Goal: Complete application form: Complete application form

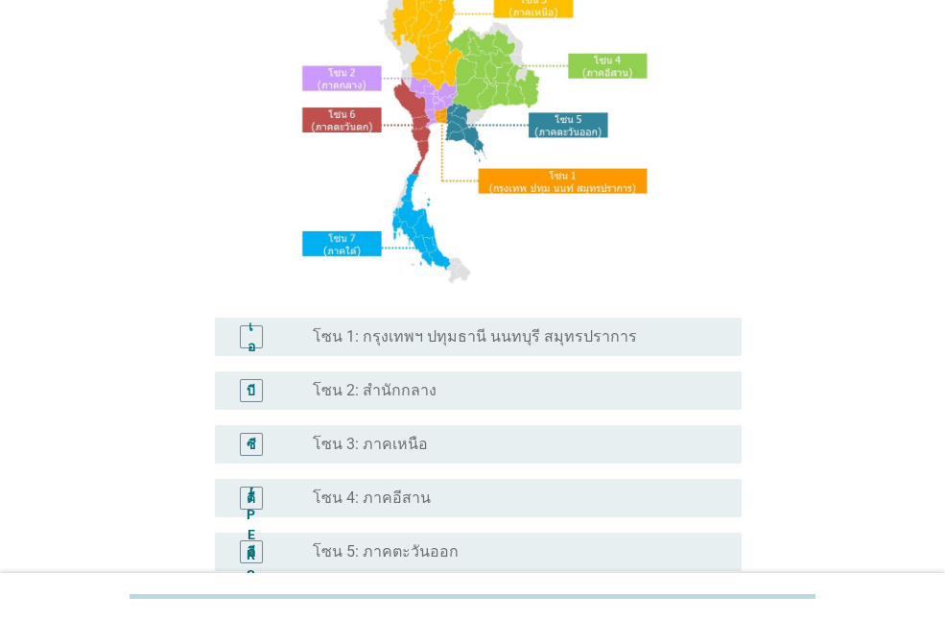
scroll to position [192, 0]
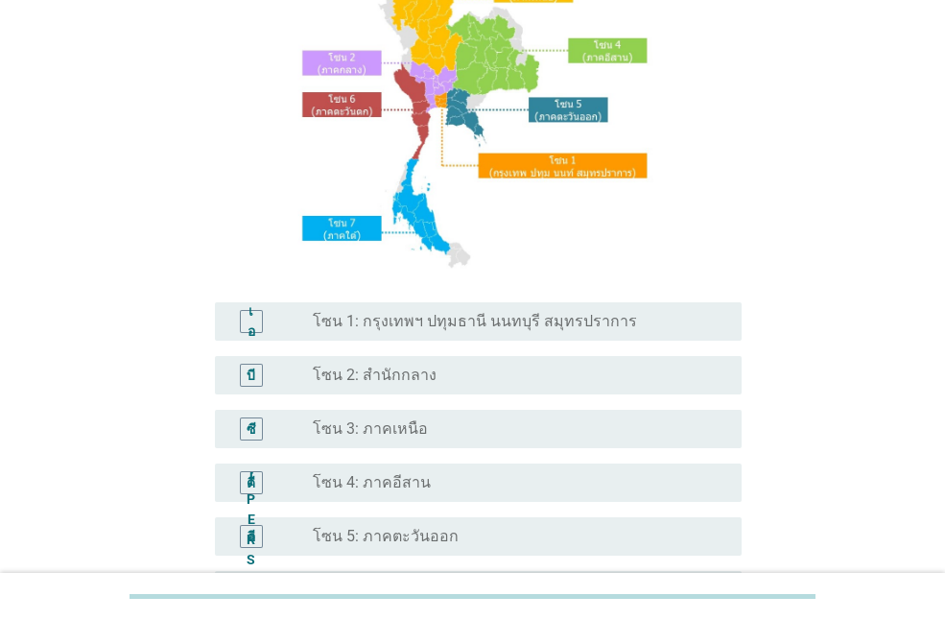
click at [427, 423] on div "ปุ่มวิทยุไม่ได้เลือก โซน 3: ภาคเหนือ" at bounding box center [512, 428] width 398 height 19
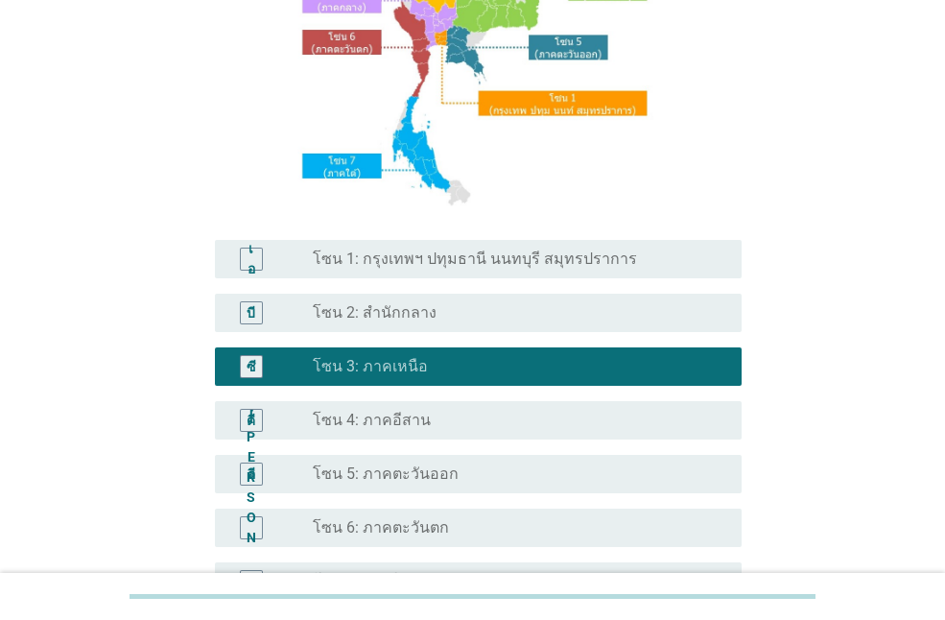
scroll to position [483, 0]
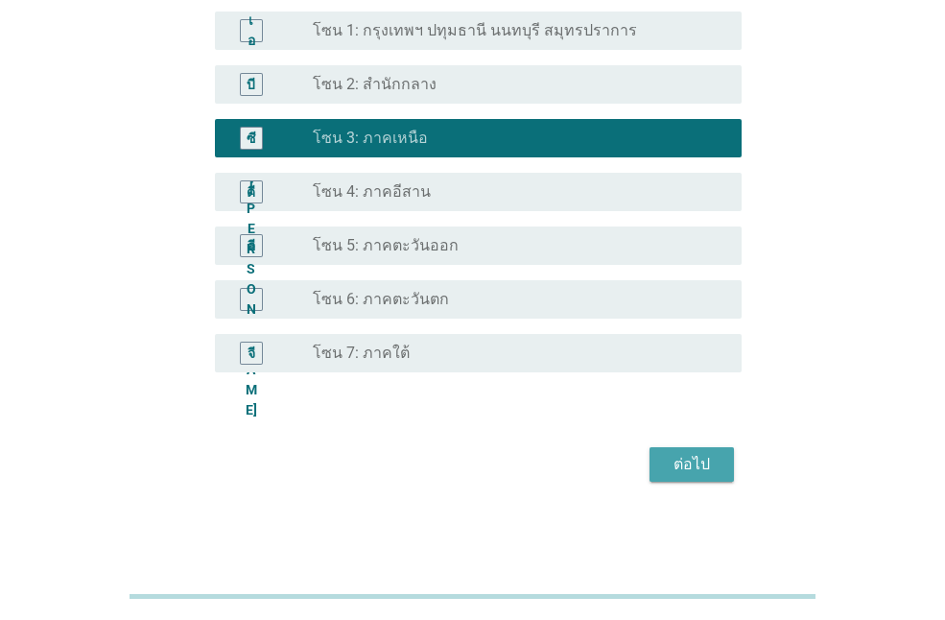
click at [687, 452] on button "ต่อไป" at bounding box center [692, 464] width 84 height 35
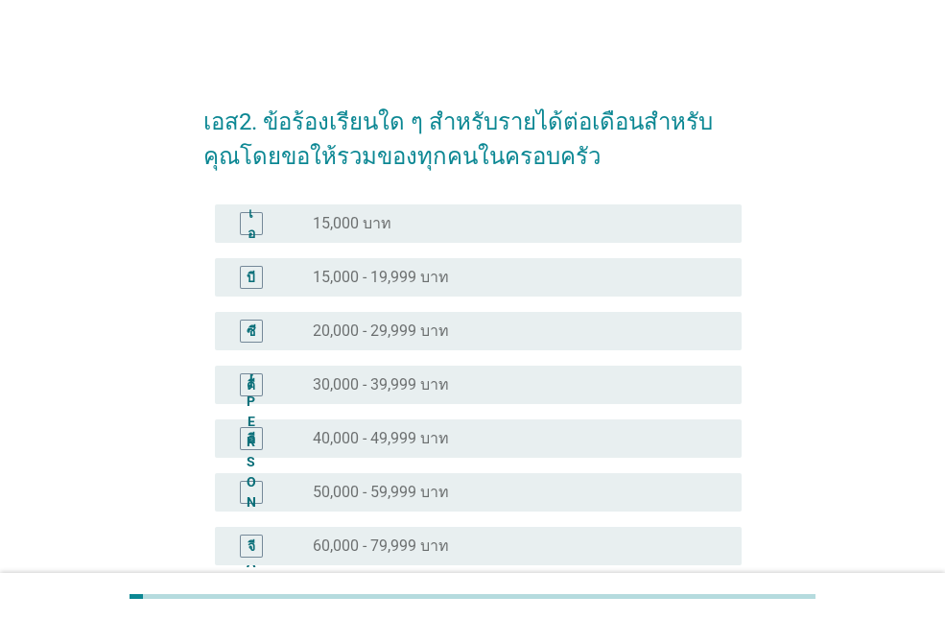
click at [376, 233] on div "ปุ่มวิทยุไม่ได้เลือก 15,000 บาท" at bounding box center [520, 223] width 414 height 23
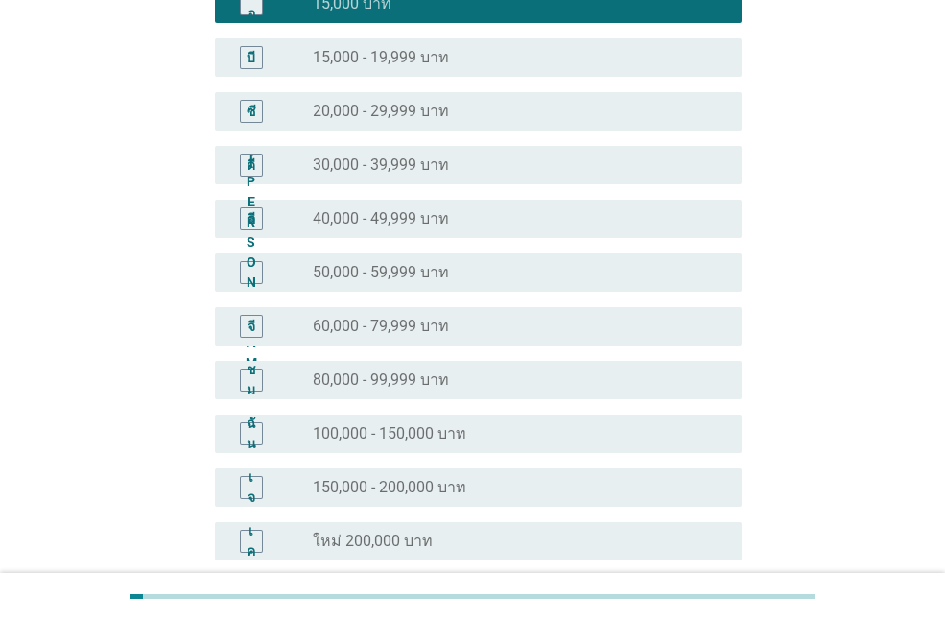
scroll to position [407, 0]
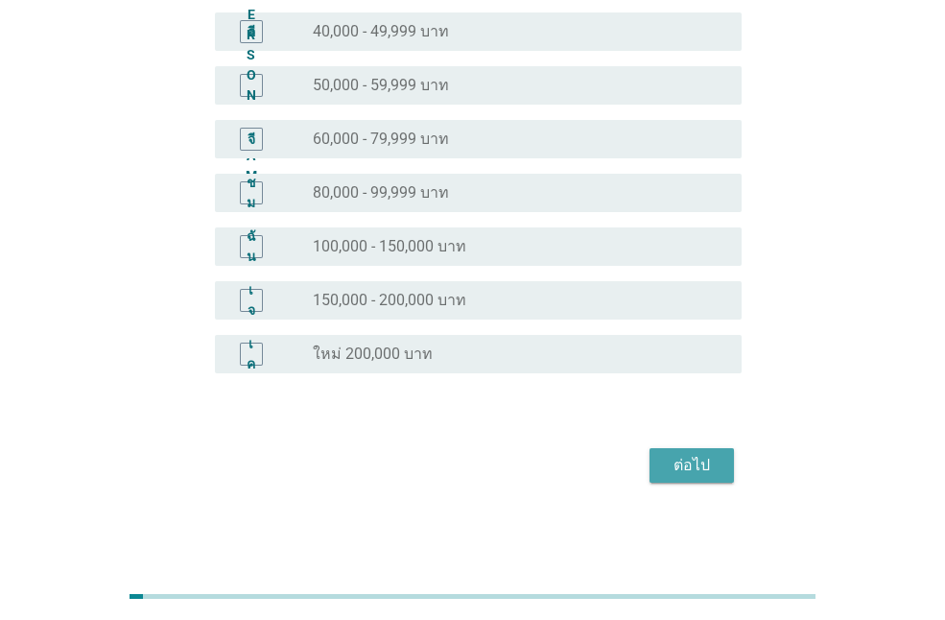
click at [702, 469] on font "ต่อไป" at bounding box center [692, 465] width 36 height 18
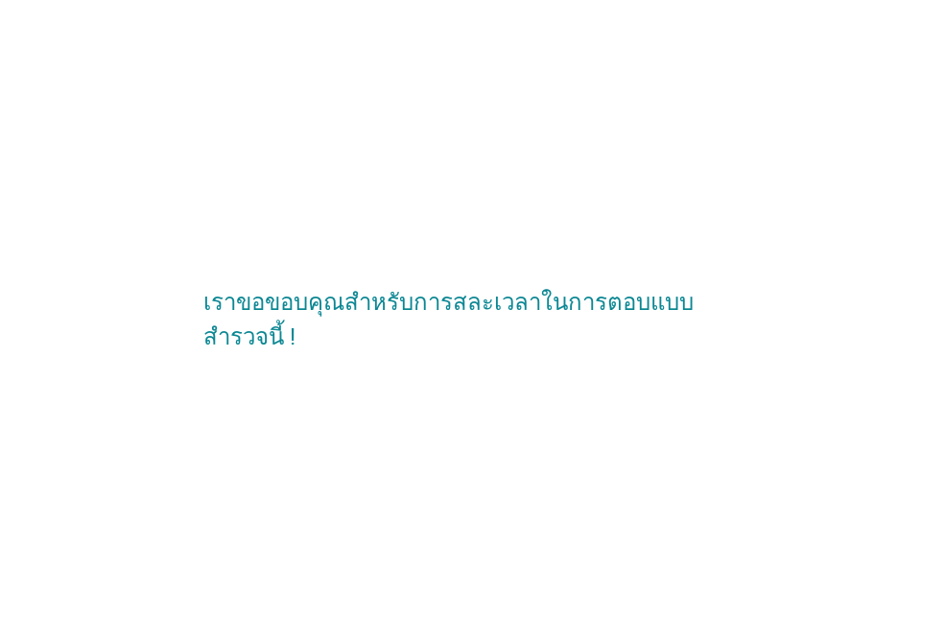
scroll to position [0, 0]
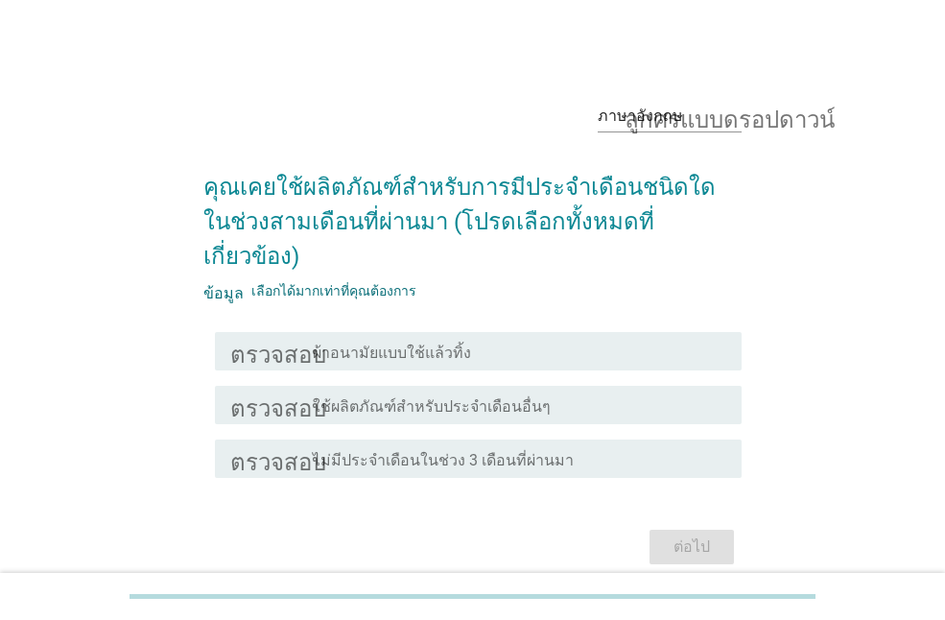
click at [427, 344] on font "ผ้าอนามัยแบบใช้แล้วทิ้ง" at bounding box center [392, 353] width 158 height 18
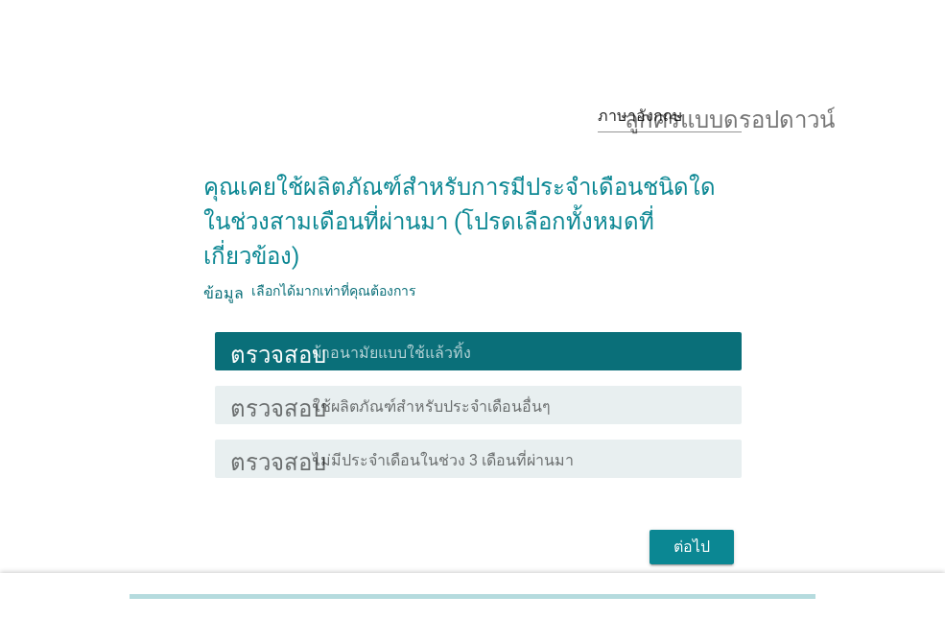
click at [397, 397] on font "ใช้ผลิตภัณฑ์สำหรับประจำเดือนอื่นๆ" at bounding box center [432, 406] width 238 height 18
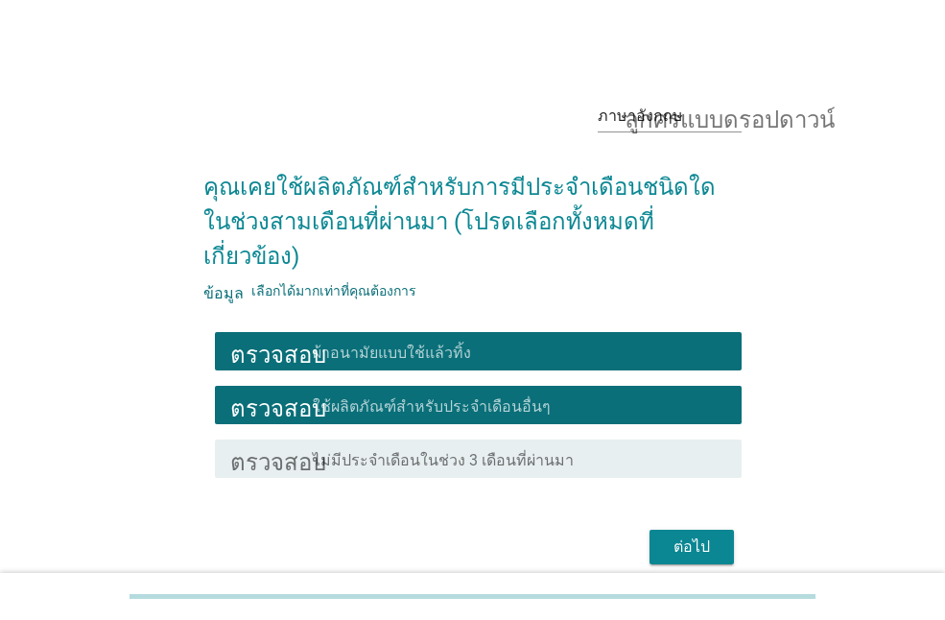
click at [694, 537] on font "ต่อไป" at bounding box center [692, 546] width 36 height 18
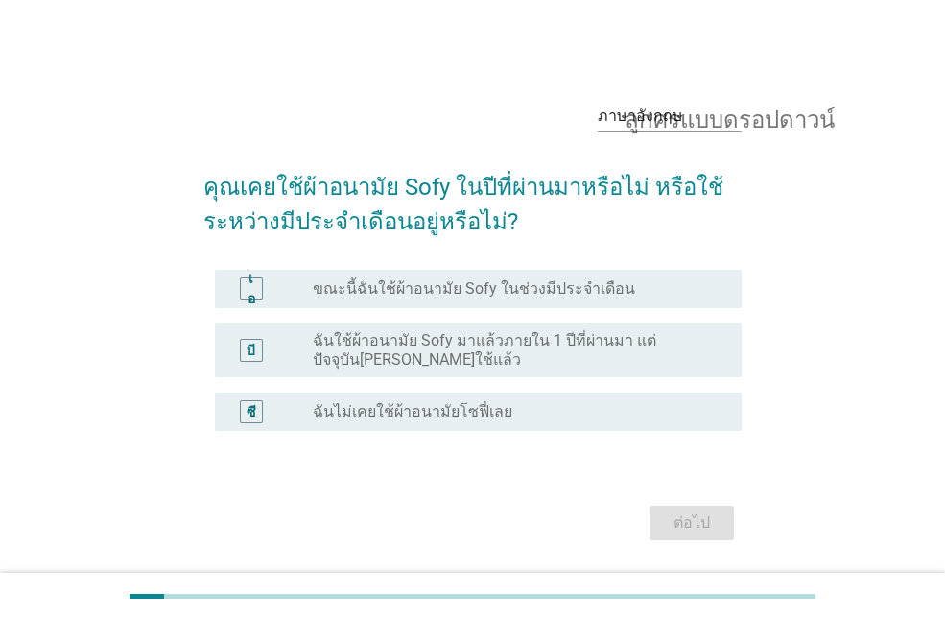
click at [525, 296] on font "ขณะนี้ฉันใช้ผ้าอนามัย Sofy ในช่วงมีประจำเดือน" at bounding box center [474, 288] width 322 height 18
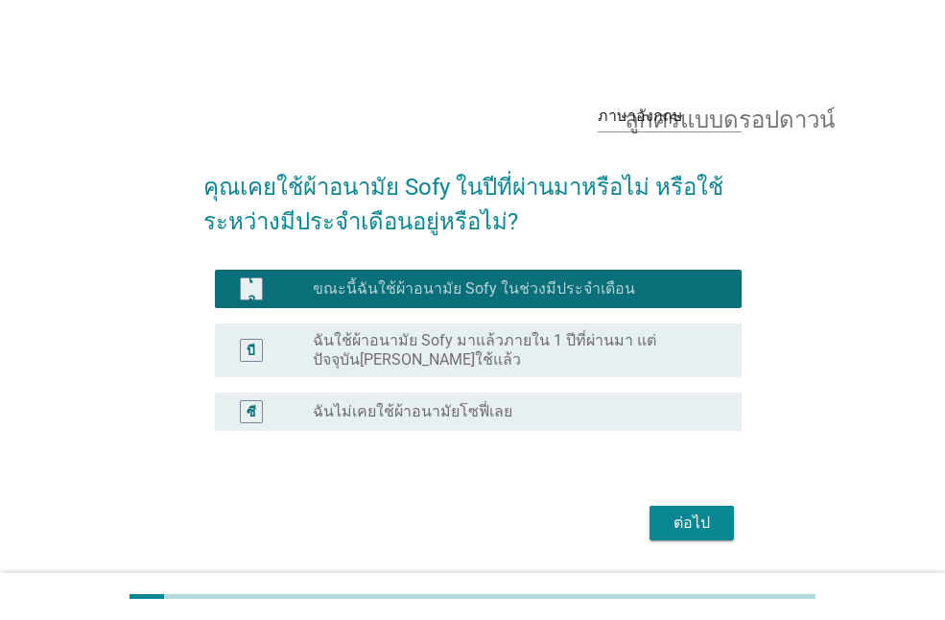
click at [478, 342] on font "ฉันใช้ผ้าอนามัย Sofy มาแล้วภายใน 1 ปีที่ผ่านมา แต่ปัจจุบัน[PERSON_NAME]ใช้แล้ว" at bounding box center [485, 349] width 344 height 37
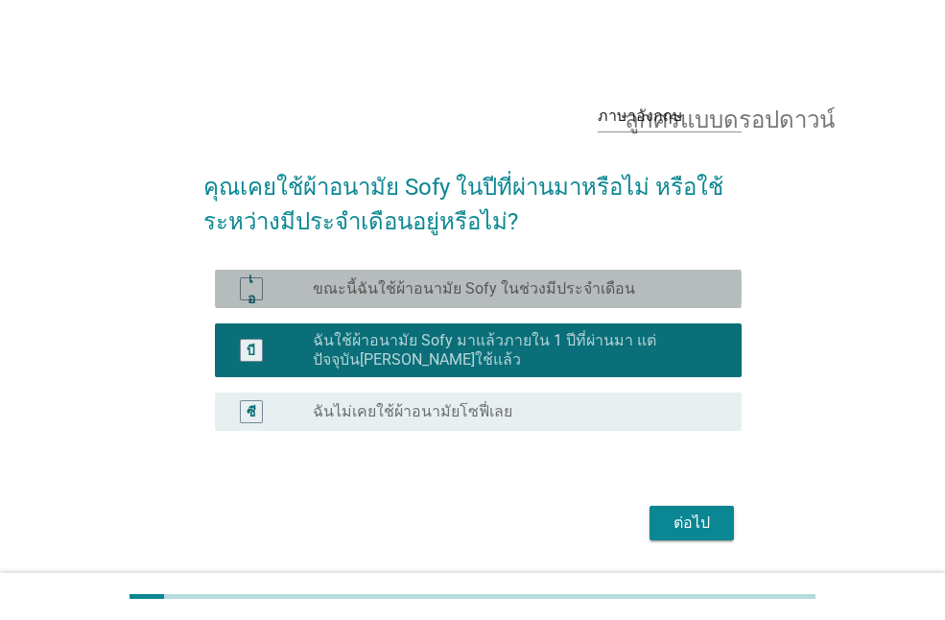
click at [532, 279] on font "ขณะนี้ฉันใช้ผ้าอนามัย Sofy ในช่วงมีประจำเดือน" at bounding box center [474, 288] width 322 height 18
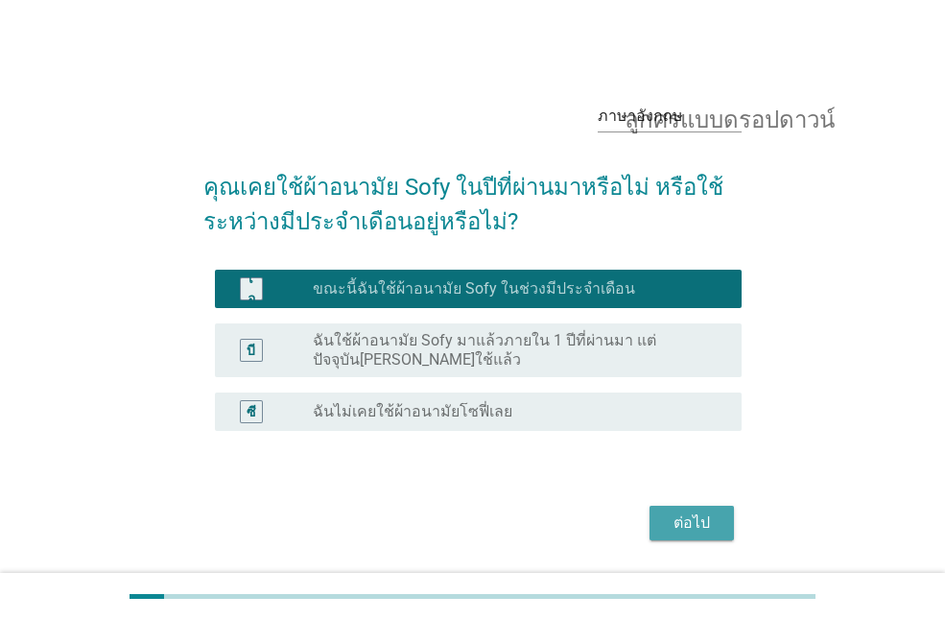
click at [693, 527] on font "ต่อไป" at bounding box center [692, 522] width 36 height 18
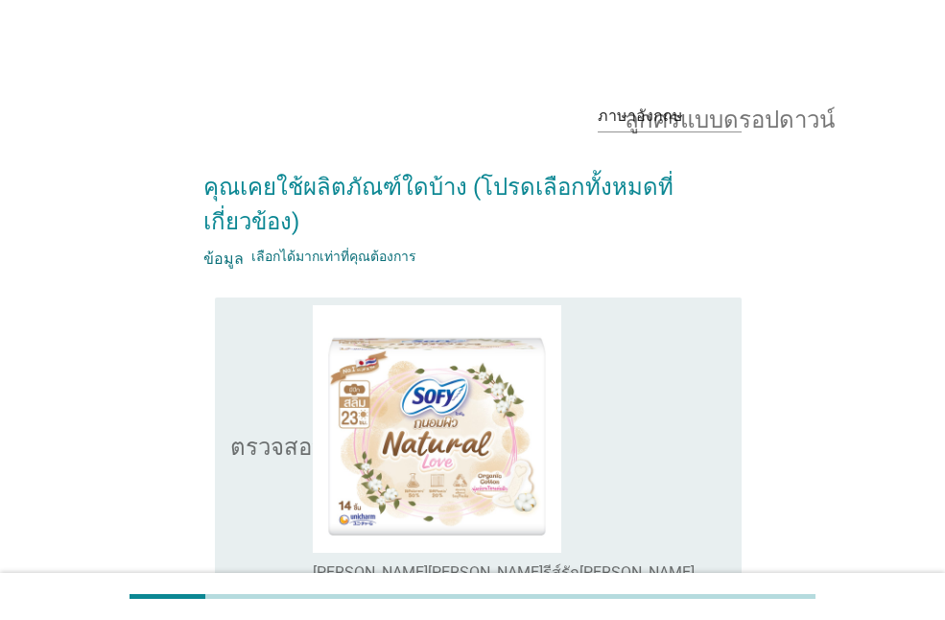
click at [598, 367] on div "โครงร่างกล่องกาเครื่องหมายว่าง [PERSON_NAME][PERSON_NAME]รีส์รัก[PERSON_NAME]" at bounding box center [520, 443] width 414 height 277
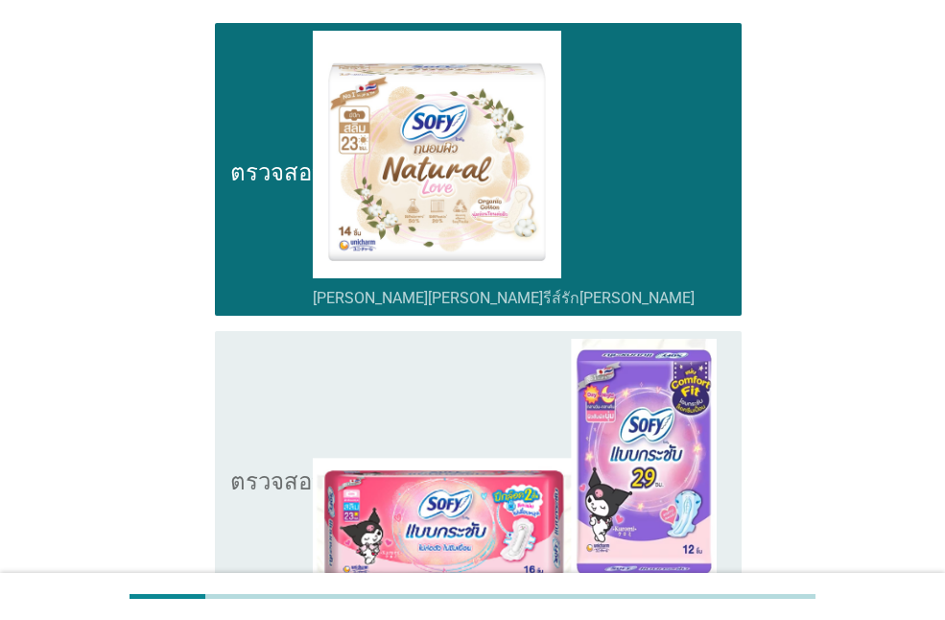
scroll to position [576, 0]
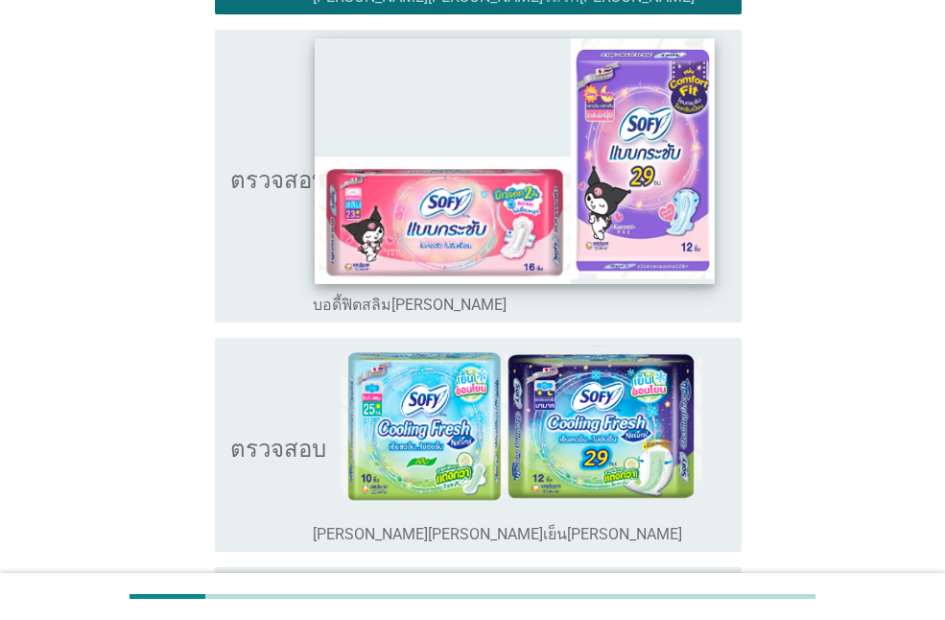
click at [655, 239] on img at bounding box center [515, 161] width 400 height 246
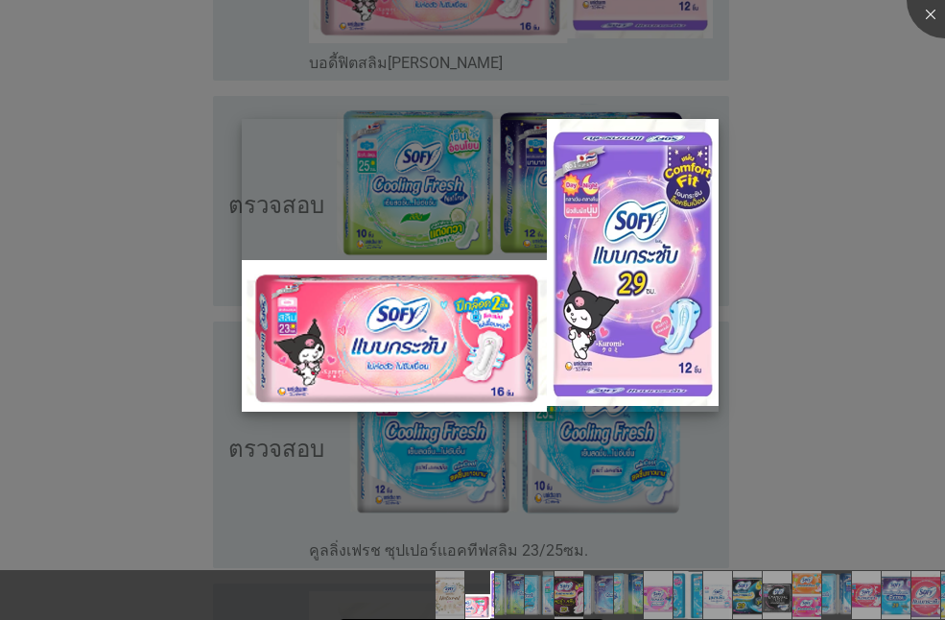
scroll to position [960, 0]
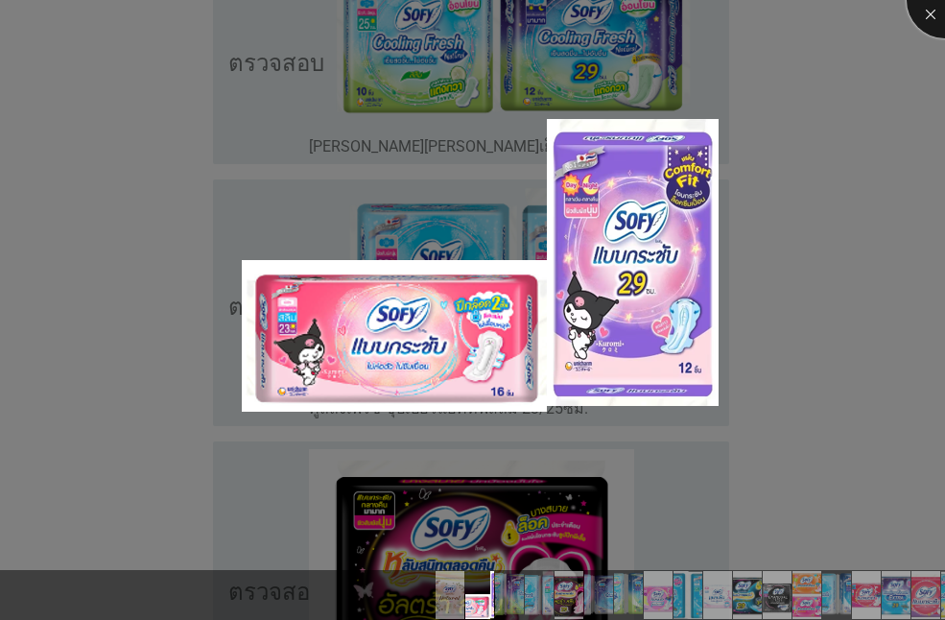
click at [929, 9] on div at bounding box center [945, 0] width 77 height 77
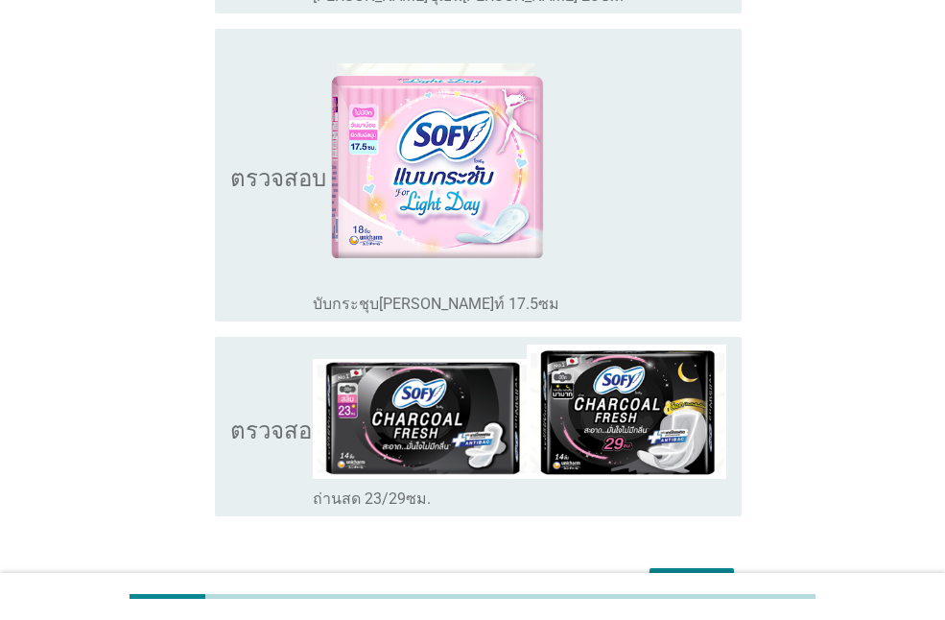
scroll to position [6394, 0]
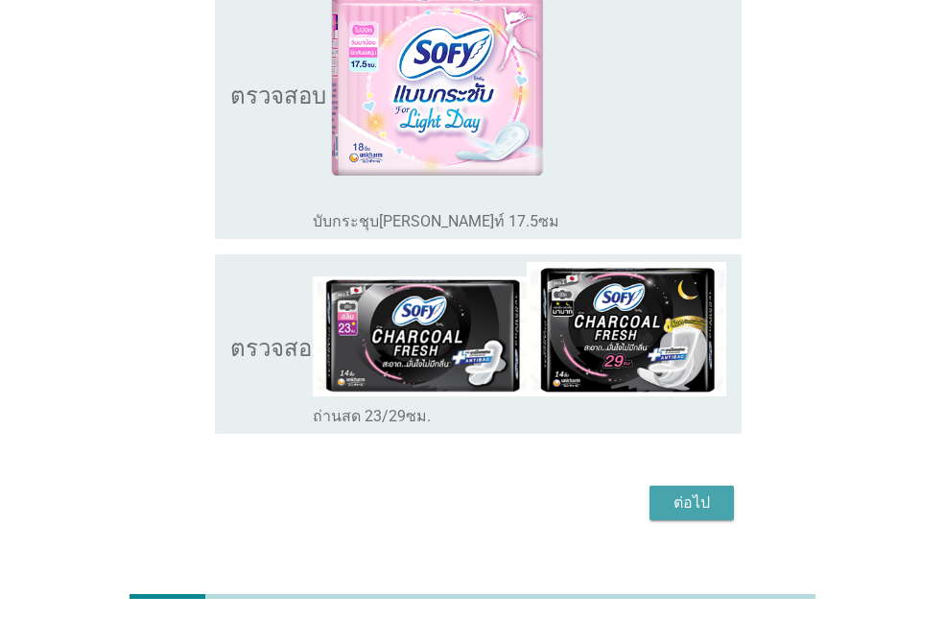
click at [705, 493] on font "ต่อไป" at bounding box center [692, 502] width 36 height 18
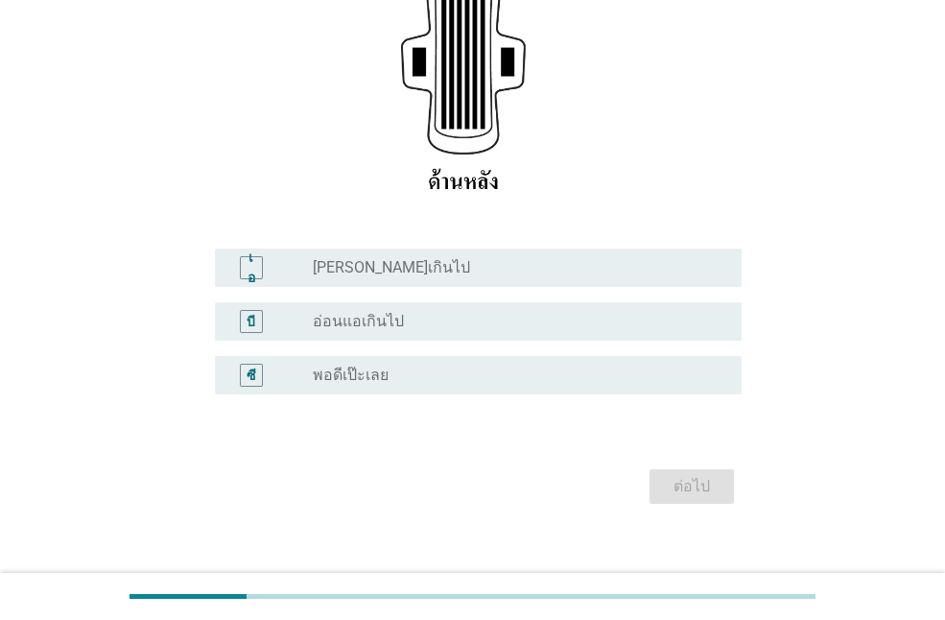
scroll to position [368, 0]
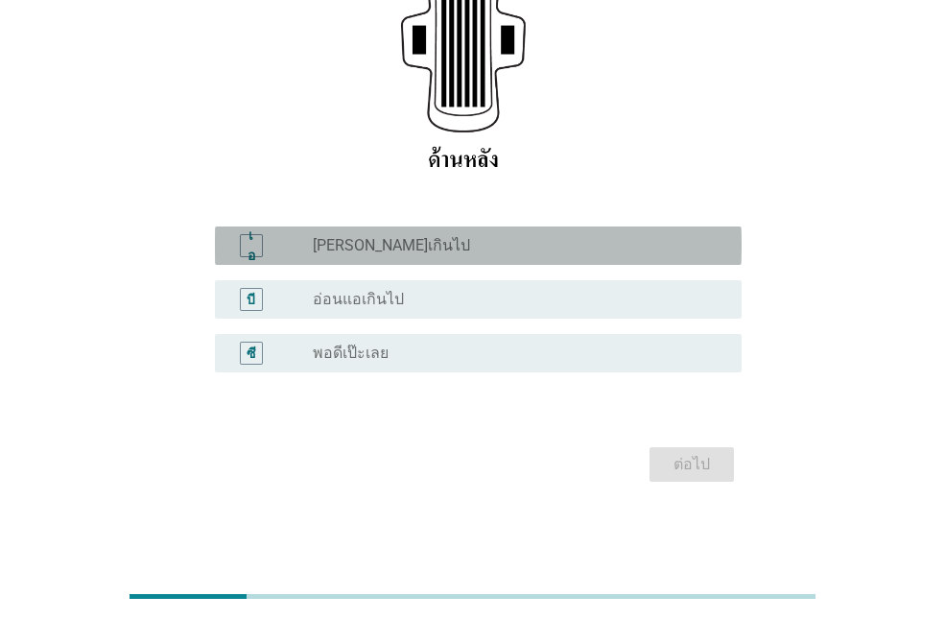
click at [361, 250] on font "[PERSON_NAME]เกินไป" at bounding box center [391, 245] width 157 height 18
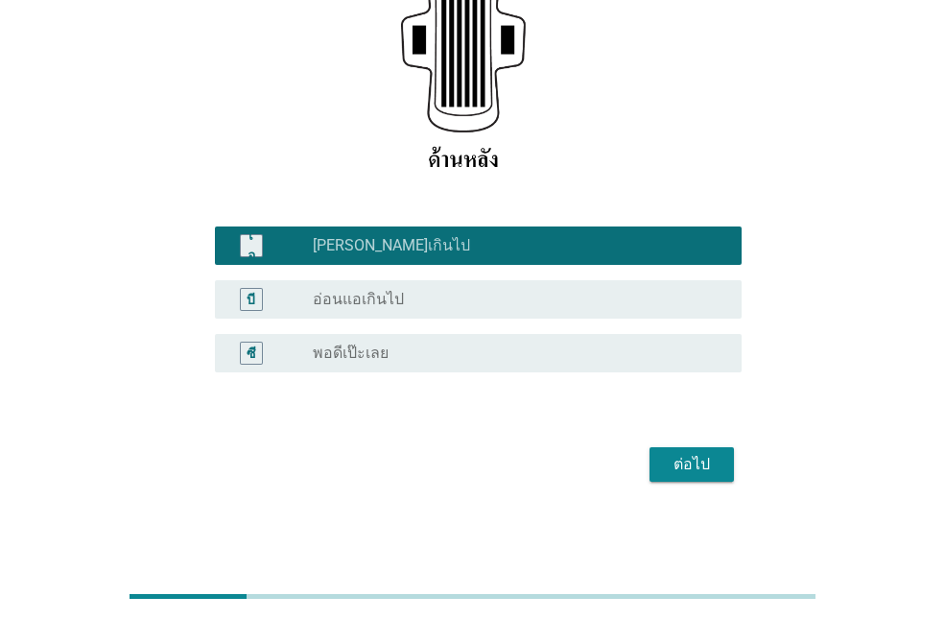
click at [679, 472] on font "ต่อไป" at bounding box center [692, 464] width 36 height 18
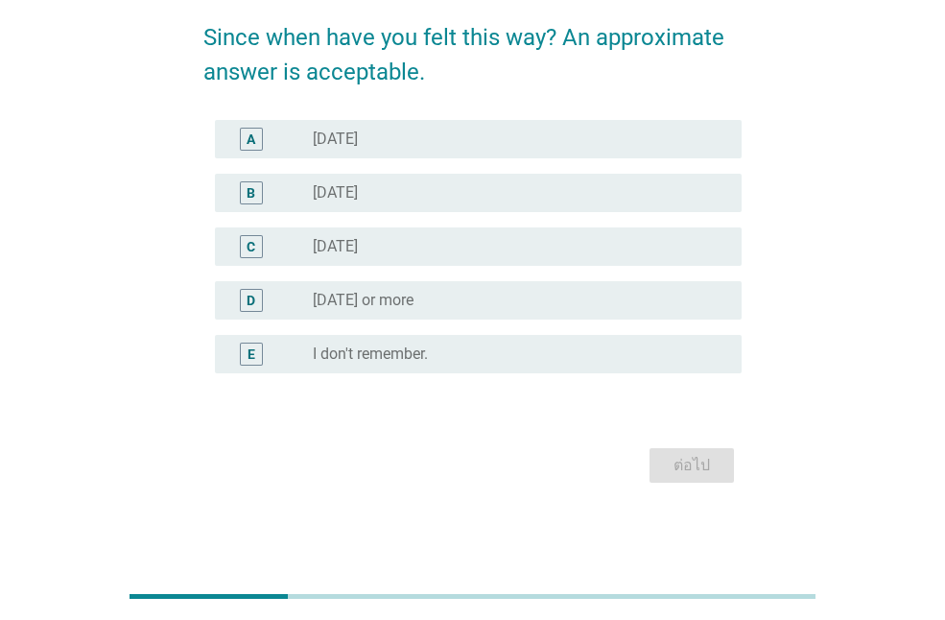
scroll to position [0, 0]
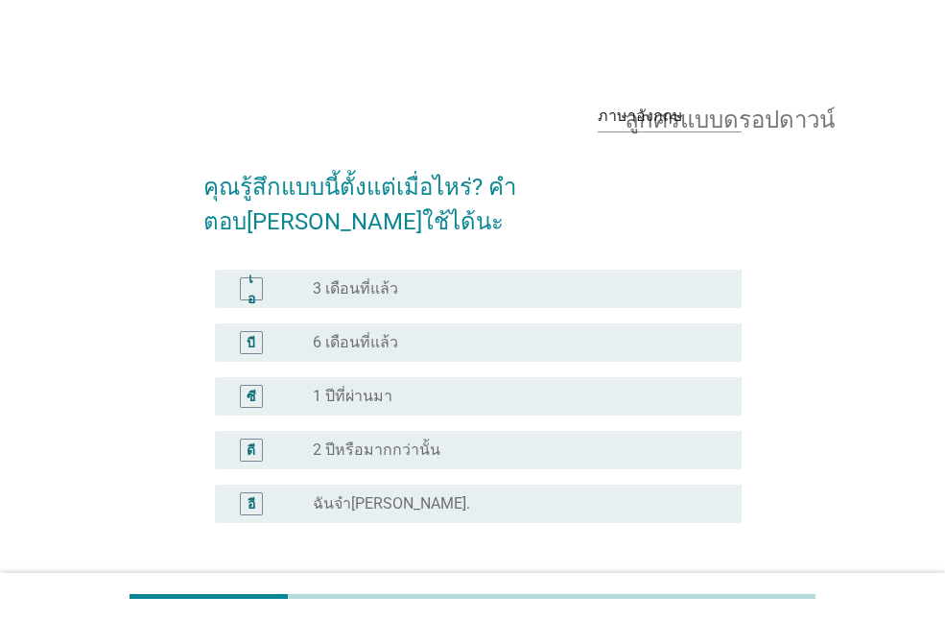
click at [358, 387] on font "1 ปีที่ผ่านมา" at bounding box center [353, 396] width 80 height 18
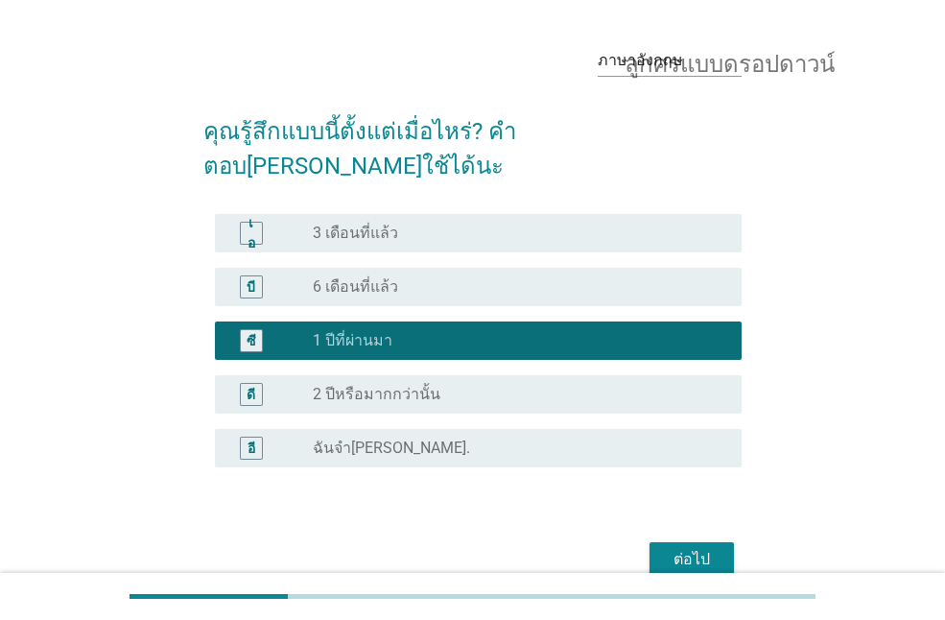
scroll to position [115, 0]
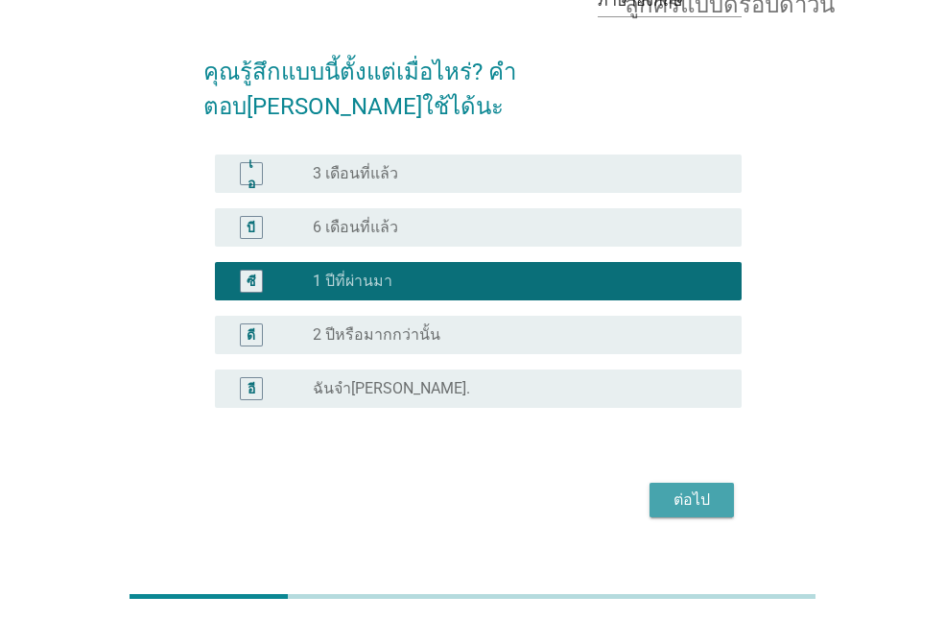
click at [702, 490] on font "ต่อไป" at bounding box center [692, 499] width 36 height 18
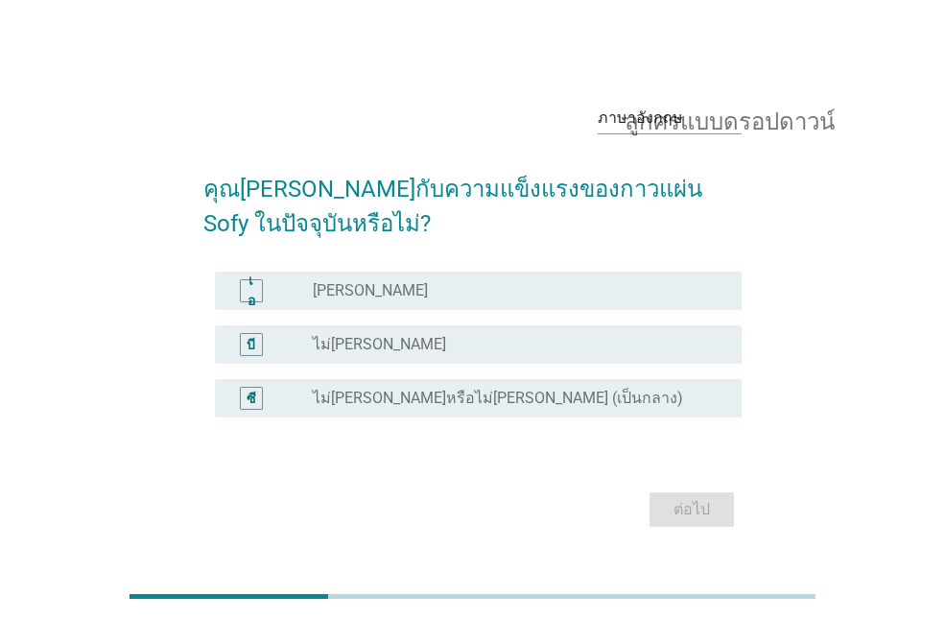
click at [377, 287] on div "ปุ่มวิทยุ[PERSON_NAME]เลือก [PERSON_NAME]" at bounding box center [512, 290] width 398 height 19
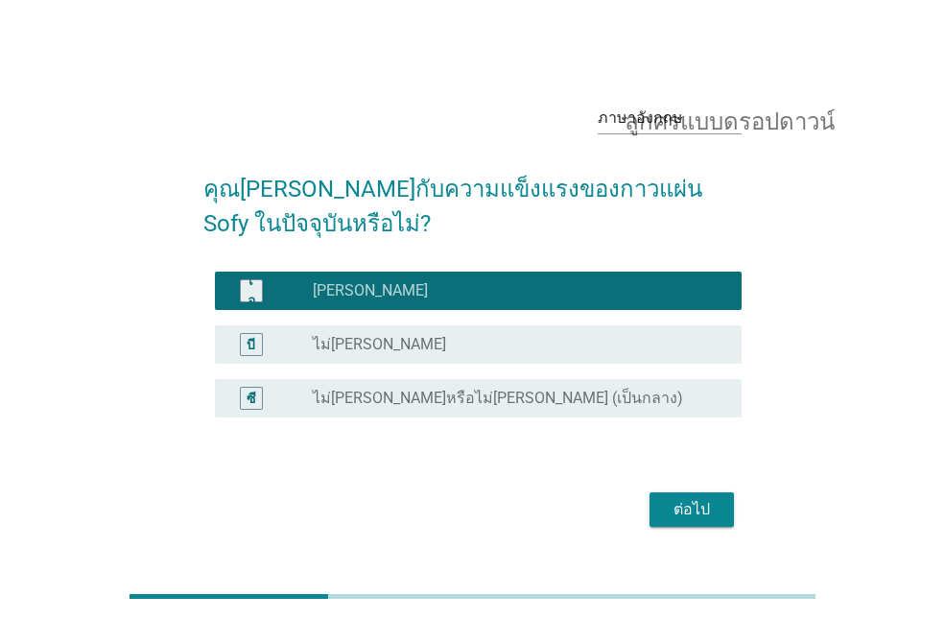
click at [692, 515] on font "ต่อไป" at bounding box center [692, 509] width 36 height 18
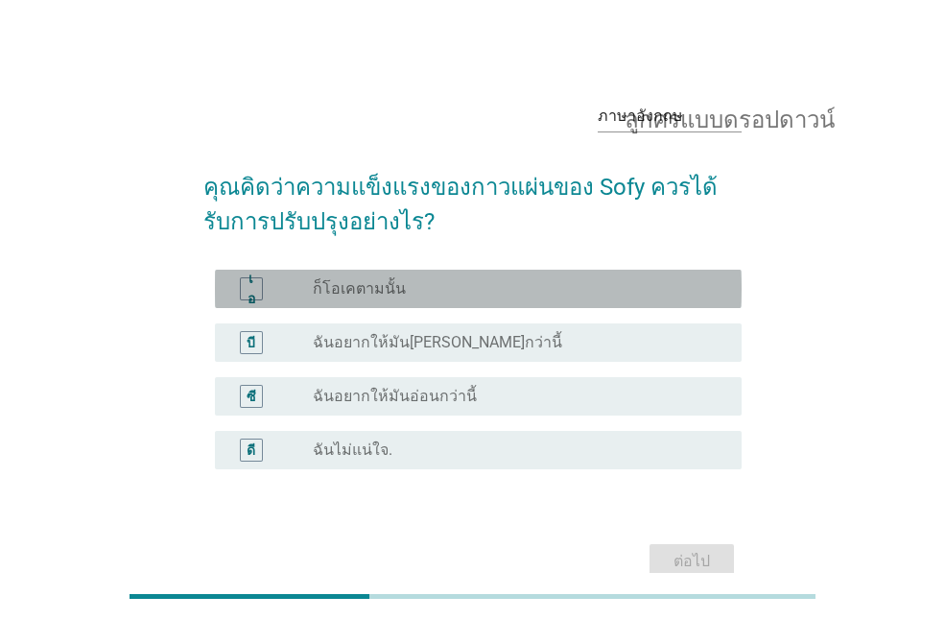
click at [396, 286] on font "ก็โอเคตามนั้น" at bounding box center [359, 288] width 93 height 18
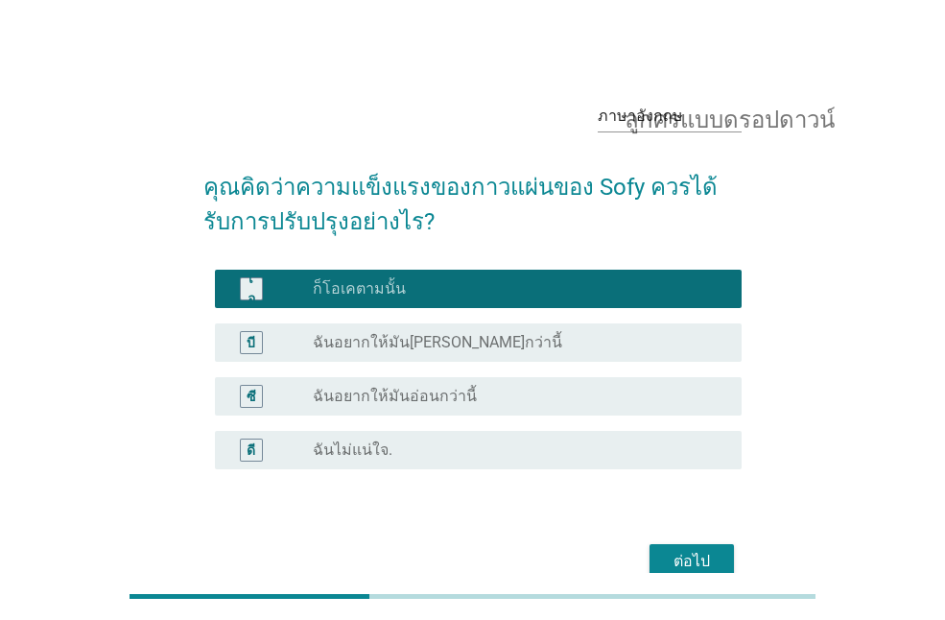
click at [415, 344] on font "ฉันอยากให้มัน[PERSON_NAME]กว่านี้" at bounding box center [438, 342] width 250 height 18
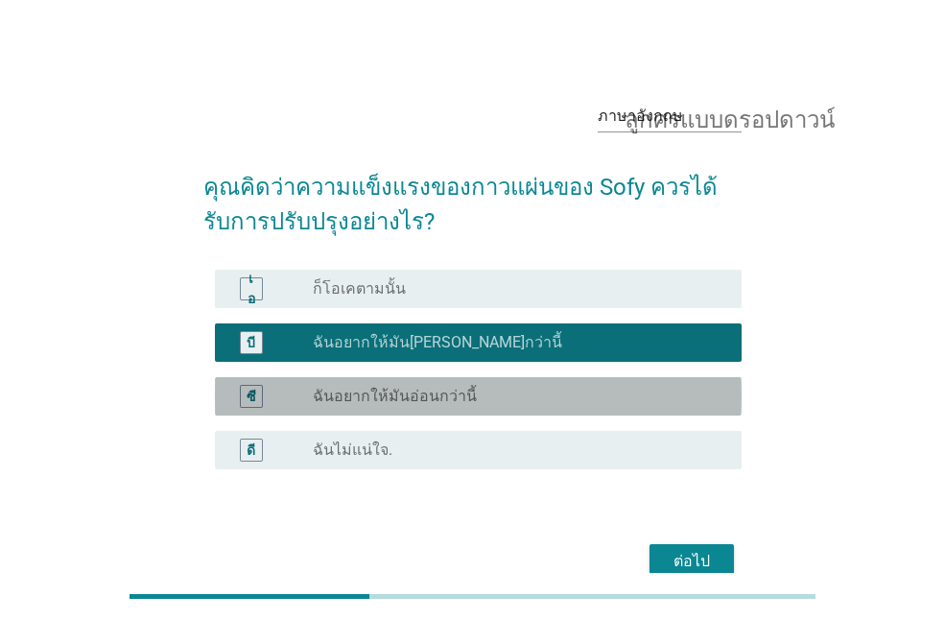
click at [419, 385] on div "ปุ่มวิทยุ[PERSON_NAME]เลือก ฉันอยากให้มันอ่อนกว่านี้" at bounding box center [520, 396] width 414 height 23
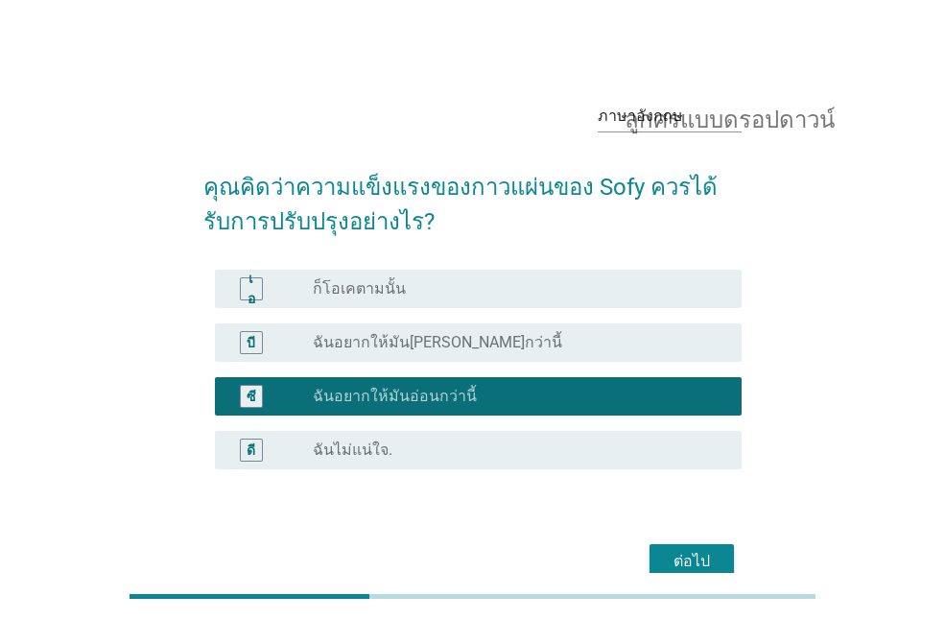
click at [422, 287] on div "ปุ่มวิทยุ[PERSON_NAME]เลือก ก็โอเคตามนั้น" at bounding box center [512, 288] width 398 height 19
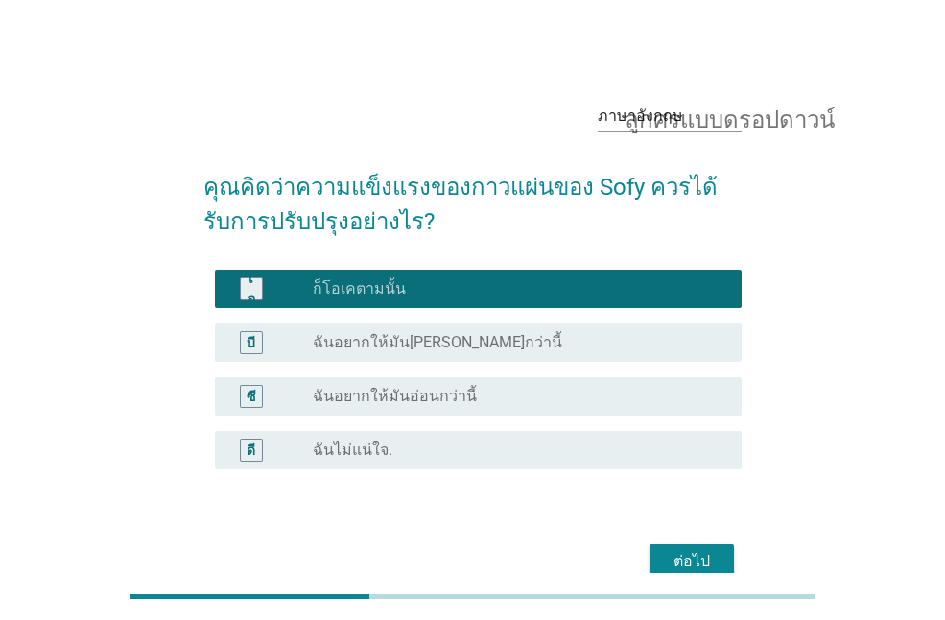
click at [703, 561] on font "ต่อไป" at bounding box center [692, 561] width 36 height 18
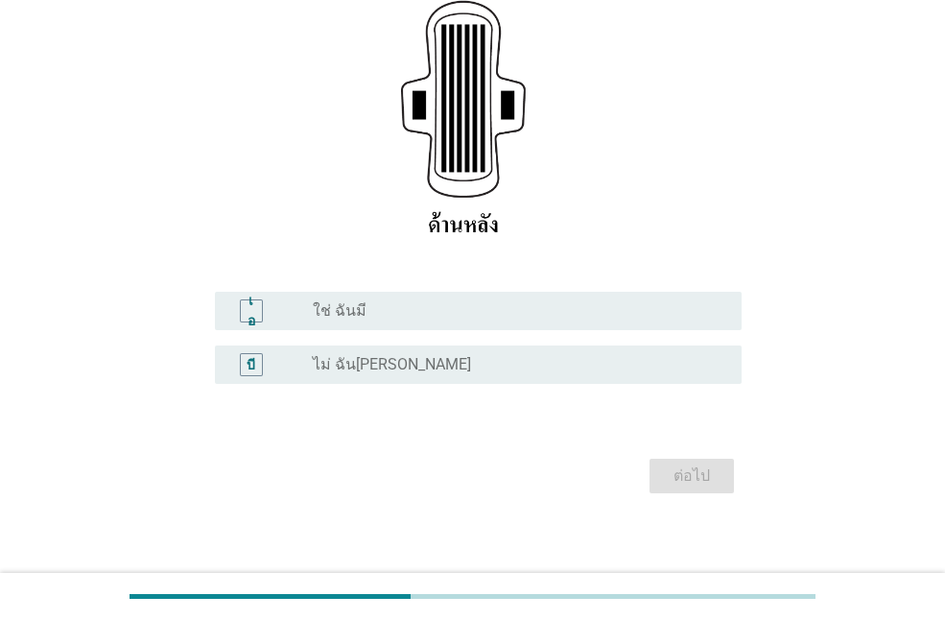
scroll to position [348, 0]
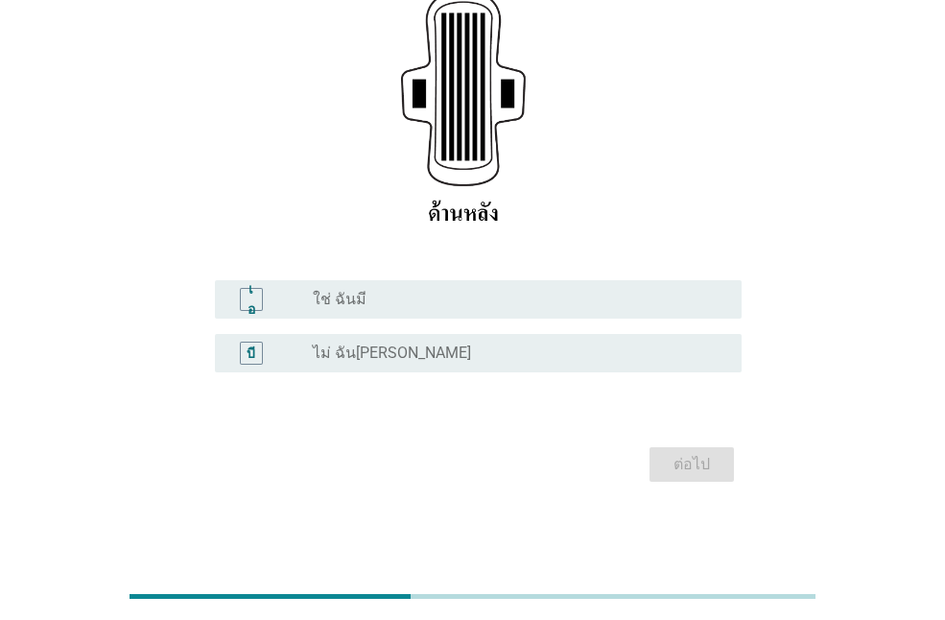
click at [370, 291] on div "ปุ่มวิทยุ[PERSON_NAME]เลือก ใช่ ฉันมี" at bounding box center [512, 299] width 398 height 19
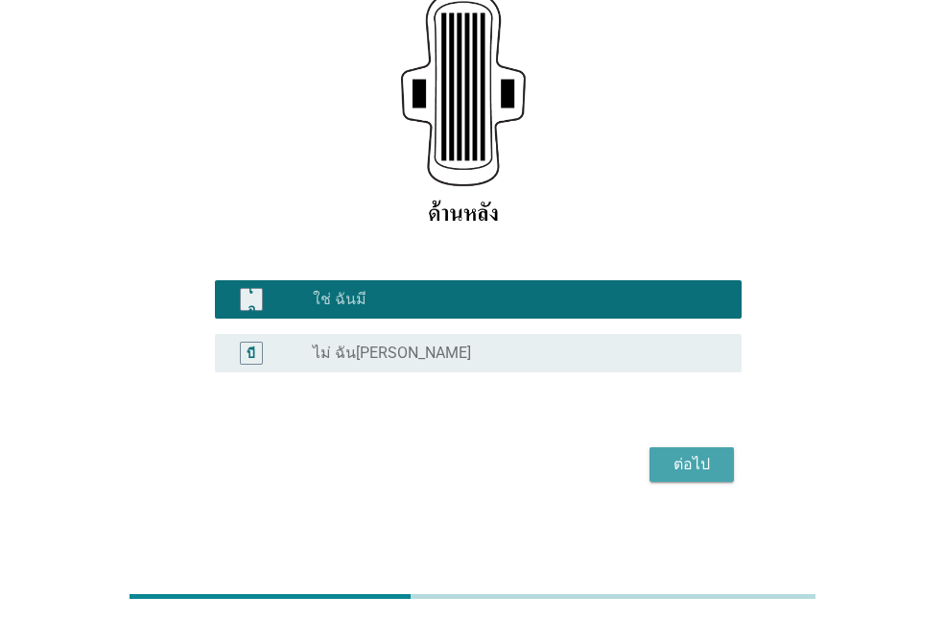
click at [696, 468] on font "ต่อไป" at bounding box center [692, 464] width 36 height 18
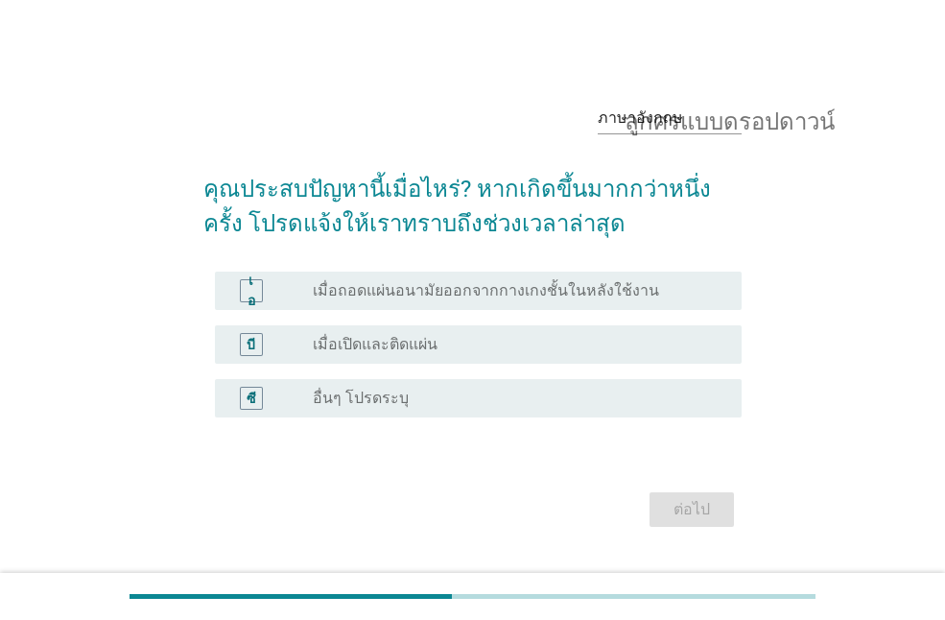
click at [351, 273] on div "เอ ปุ่มวิทยุ[PERSON_NAME]เลือก เมื่อถอดแผ่นอนามัยออกจากกางเกงชั้นในหลังใช้งาน" at bounding box center [478, 291] width 527 height 38
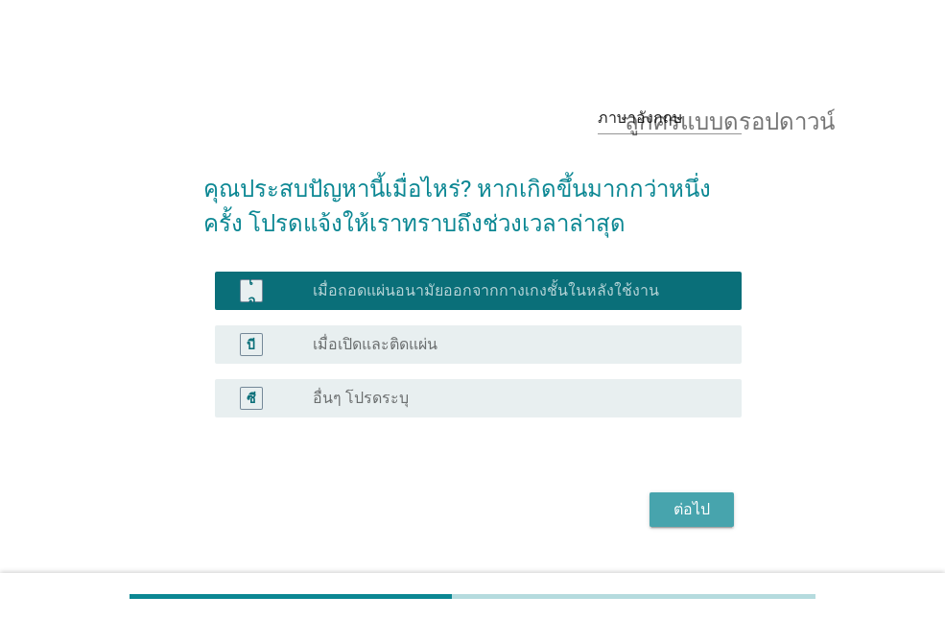
click at [689, 513] on font "ต่อไป" at bounding box center [692, 509] width 36 height 18
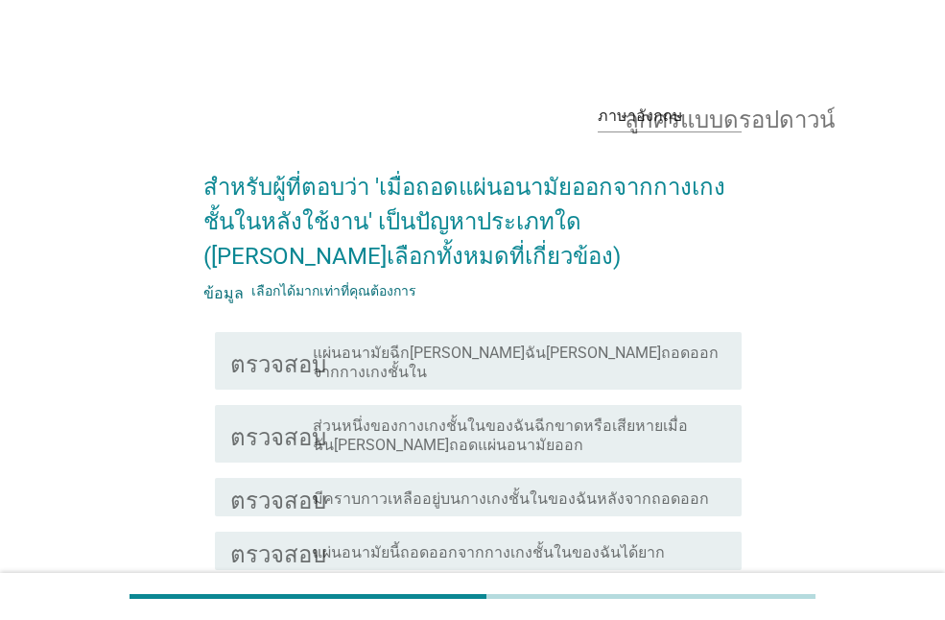
click at [451, 405] on div "ตรวจสอบ โครงร่างกล่องกาเครื่องหมายว่าง ส่วนหนึ่งของกางเกงชั้นในของฉันฉีกขาดหรือ…" at bounding box center [478, 434] width 527 height 58
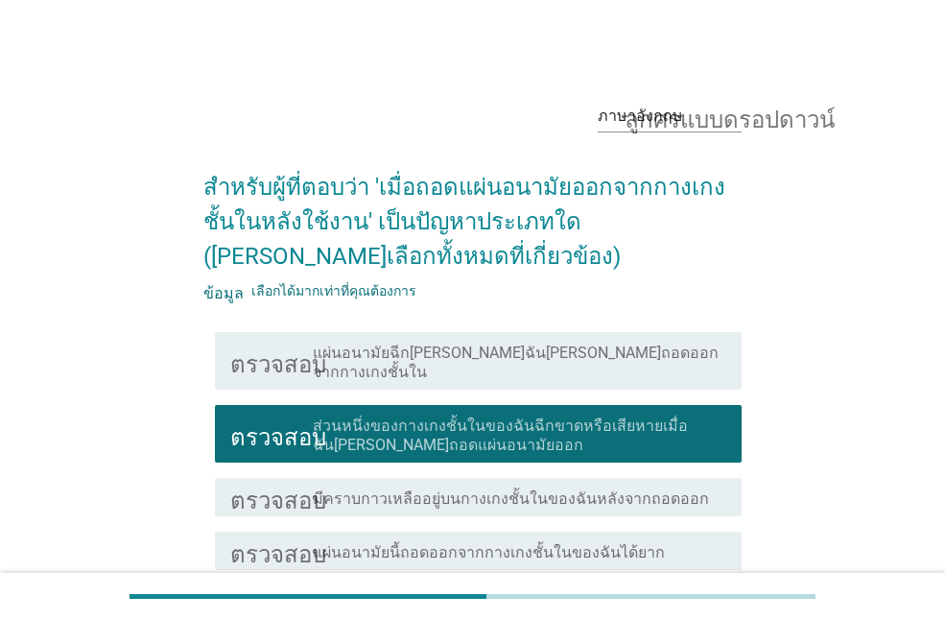
click at [464, 356] on font "แผ่นอนามัยฉีก[PERSON_NAME]ฉัน[PERSON_NAME]ถอดออกจากกางเกงชั้นใน" at bounding box center [516, 362] width 406 height 37
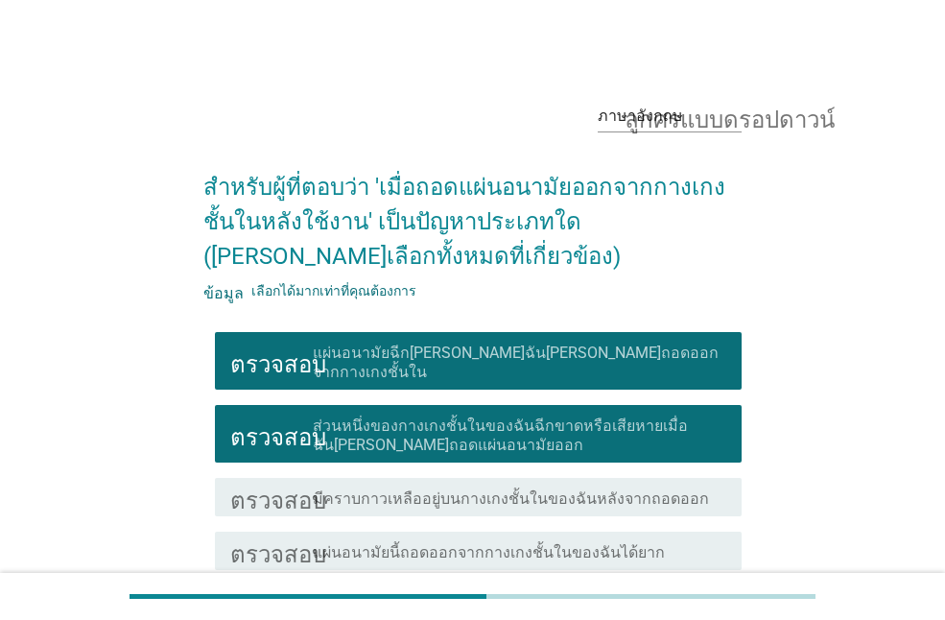
click at [453, 489] on font "มีคราบกาวเหลืออยู่บนกางเกงชั้นในของฉันหลังจากถอดออก" at bounding box center [511, 498] width 396 height 18
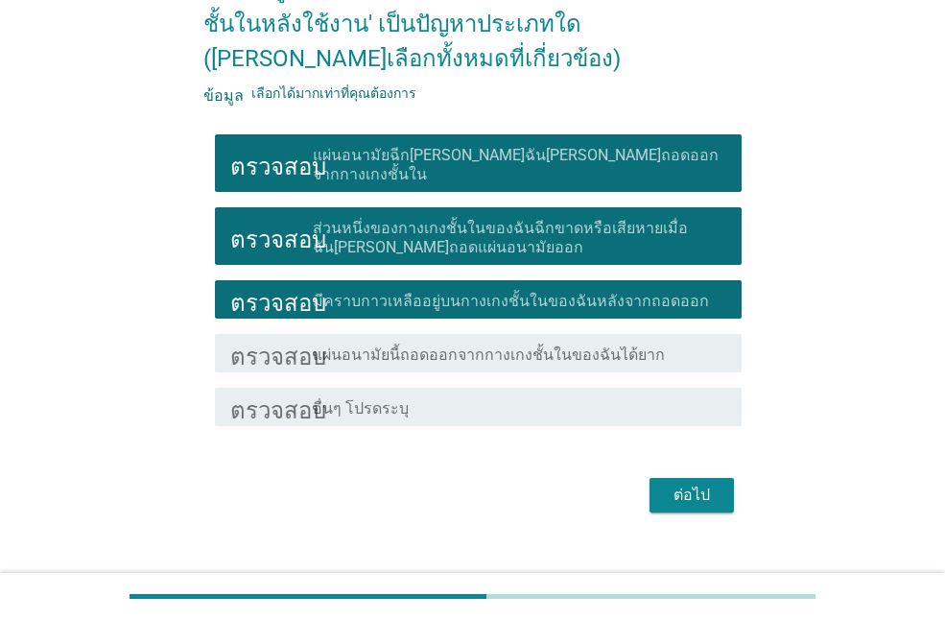
scroll to position [208, 0]
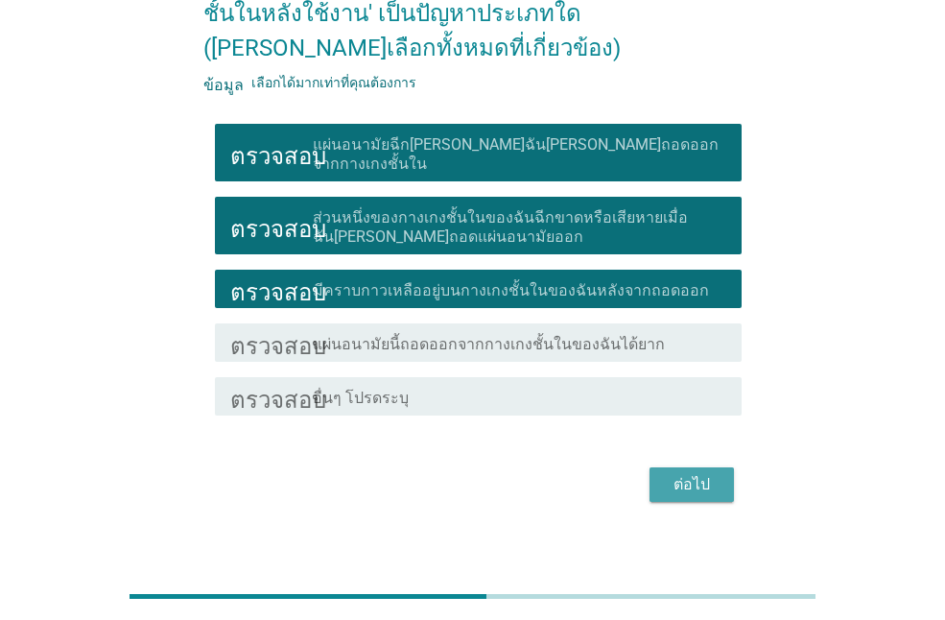
click at [685, 475] on font "ต่อไป" at bounding box center [692, 484] width 36 height 18
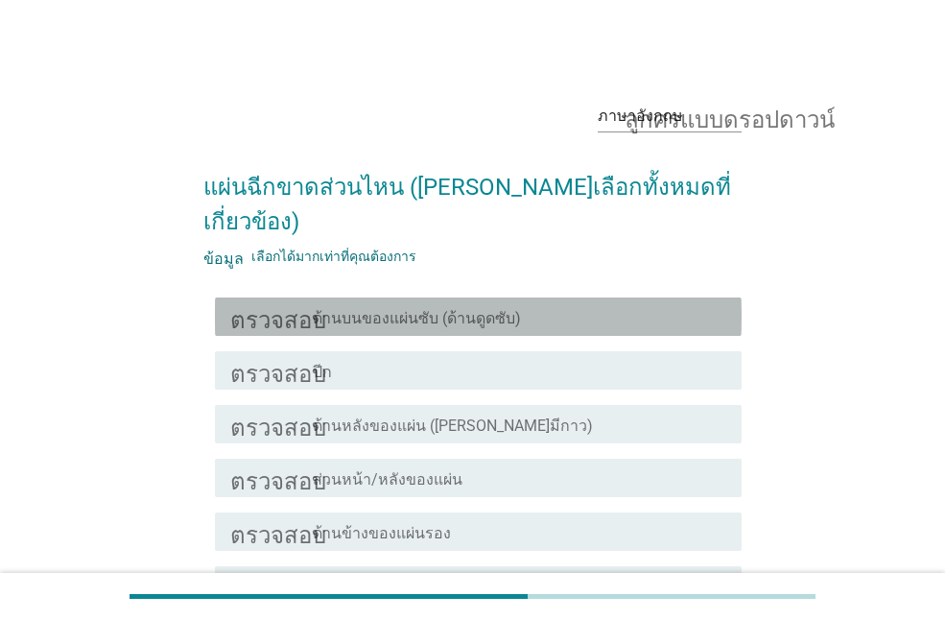
click at [404, 309] on font "ด้านบนของแผ่นซับ (ด้านดูดซับ)" at bounding box center [417, 318] width 208 height 18
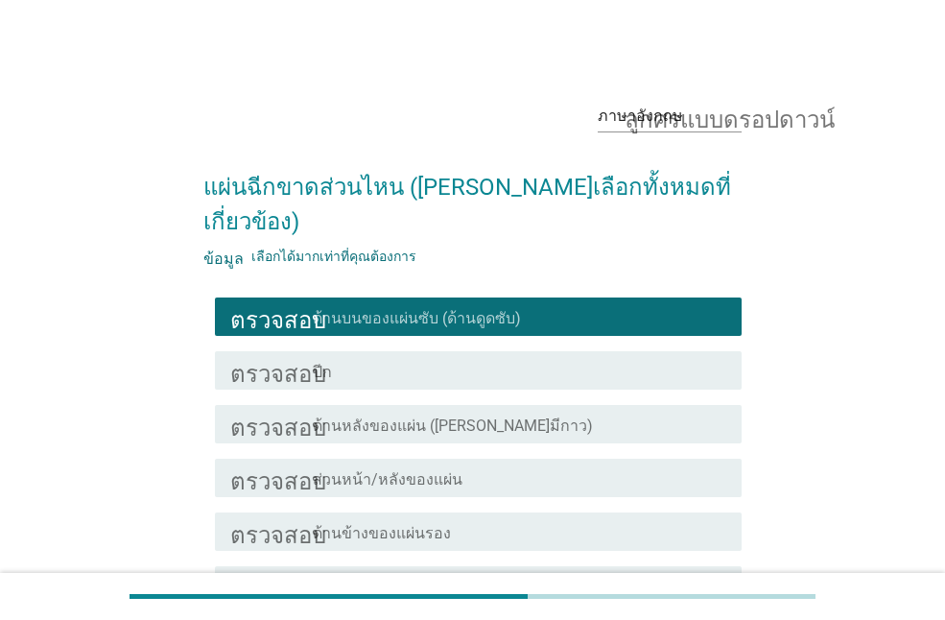
click at [386, 359] on div "โครงร่างกล่องกาเครื่องหมายว่าง ปีก" at bounding box center [520, 370] width 414 height 23
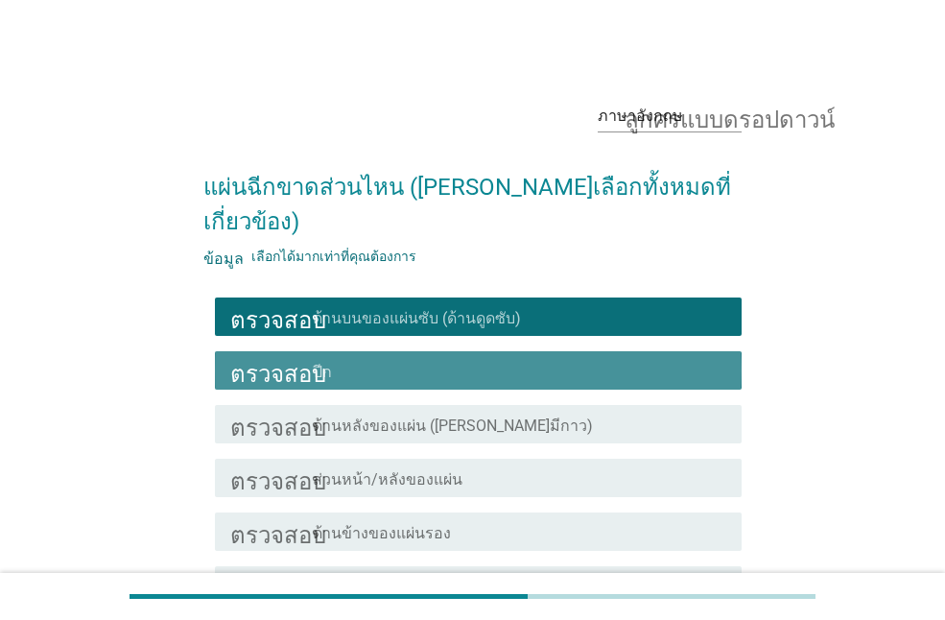
click at [359, 470] on font "ส่วนหน้า/หลังของแผ่น" at bounding box center [388, 479] width 150 height 18
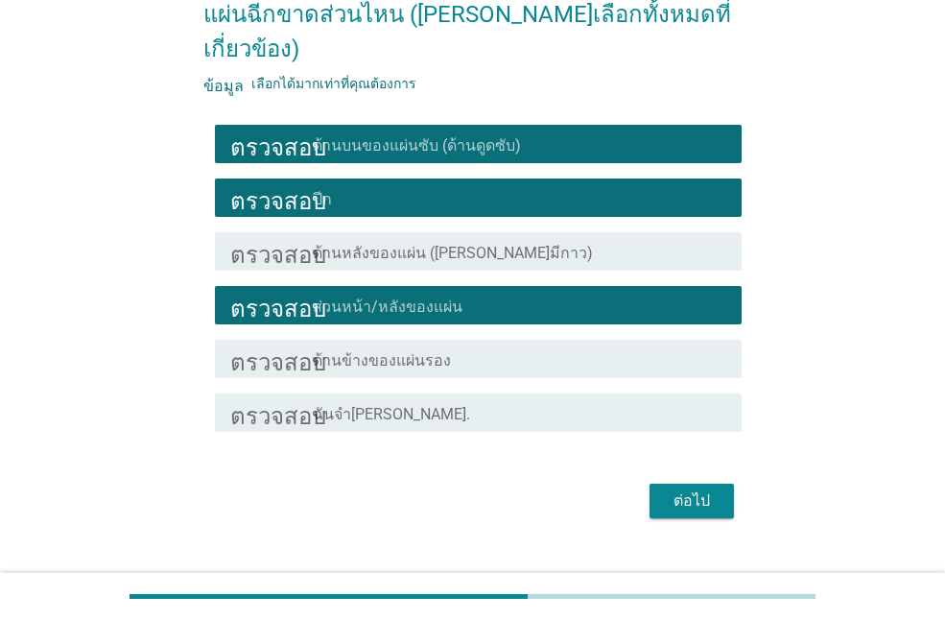
scroll to position [174, 0]
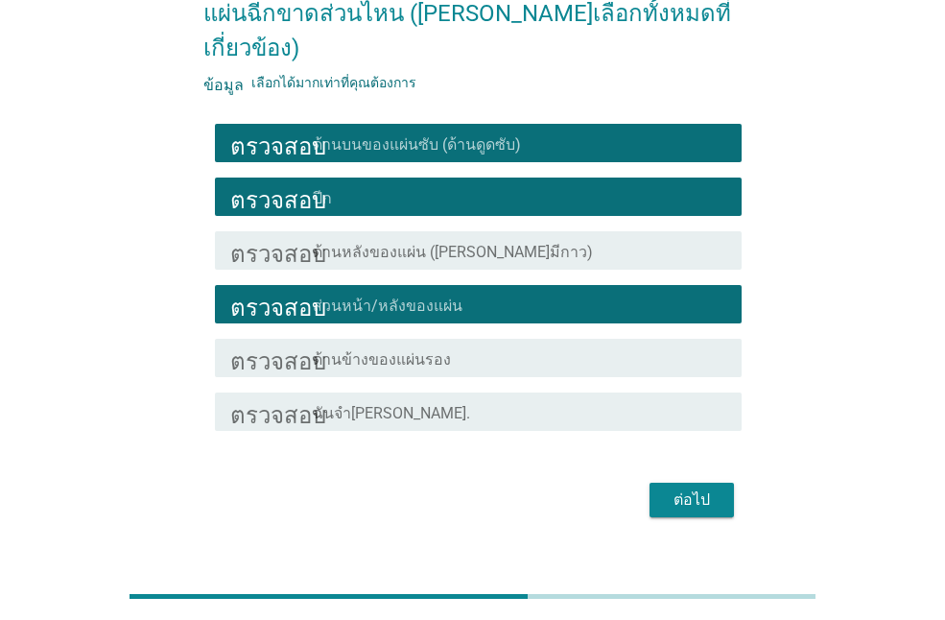
click at [665, 488] on div "ต่อไป" at bounding box center [692, 499] width 54 height 23
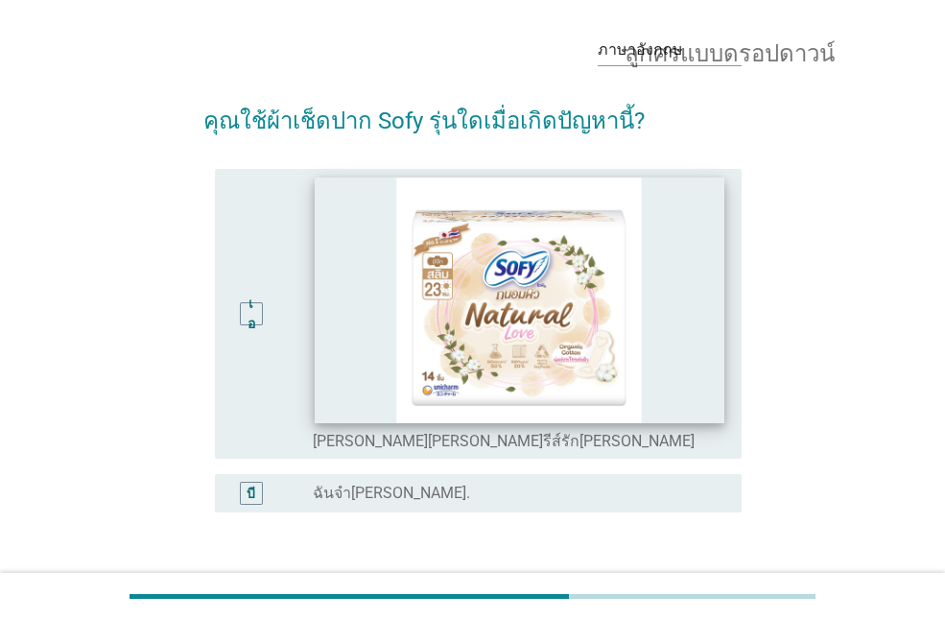
scroll to position [96, 0]
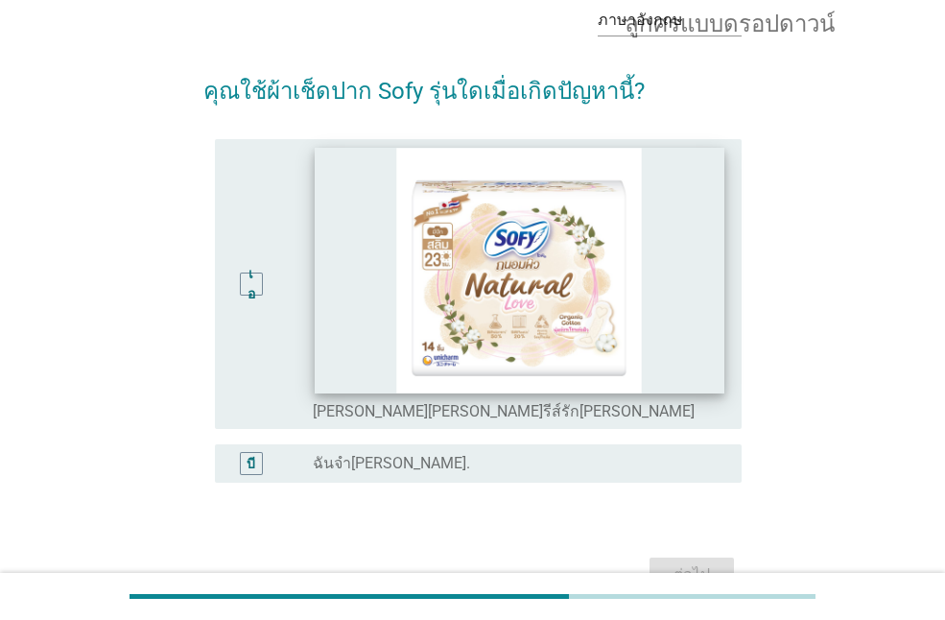
click at [474, 351] on img at bounding box center [519, 271] width 409 height 246
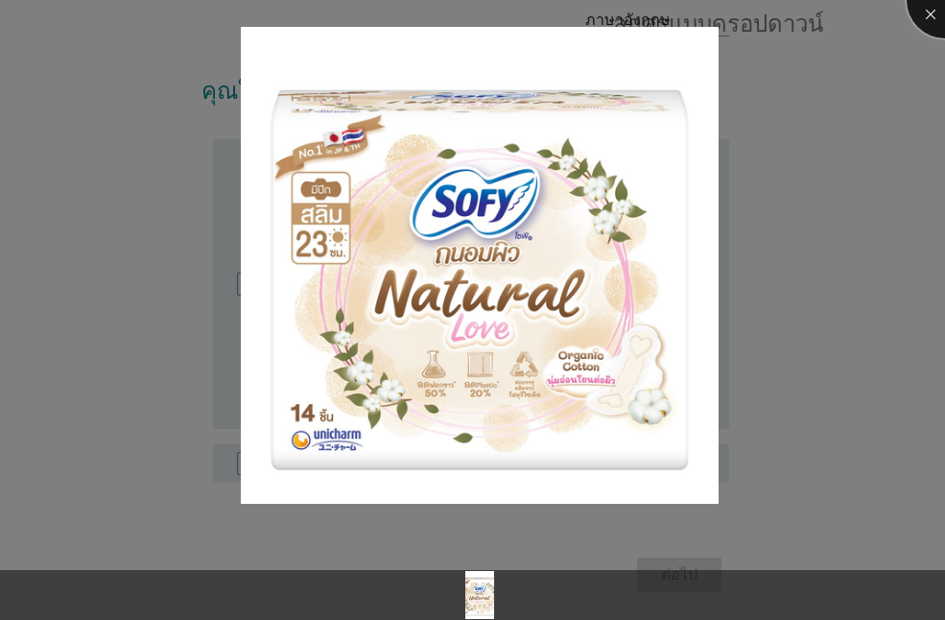
click at [930, 11] on div at bounding box center [945, 0] width 77 height 77
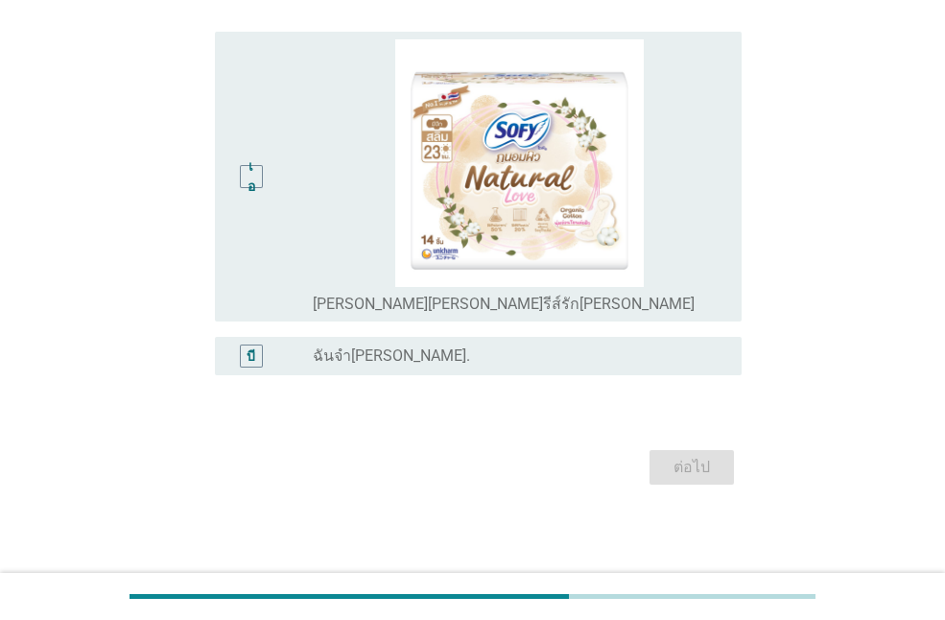
scroll to position [205, 0]
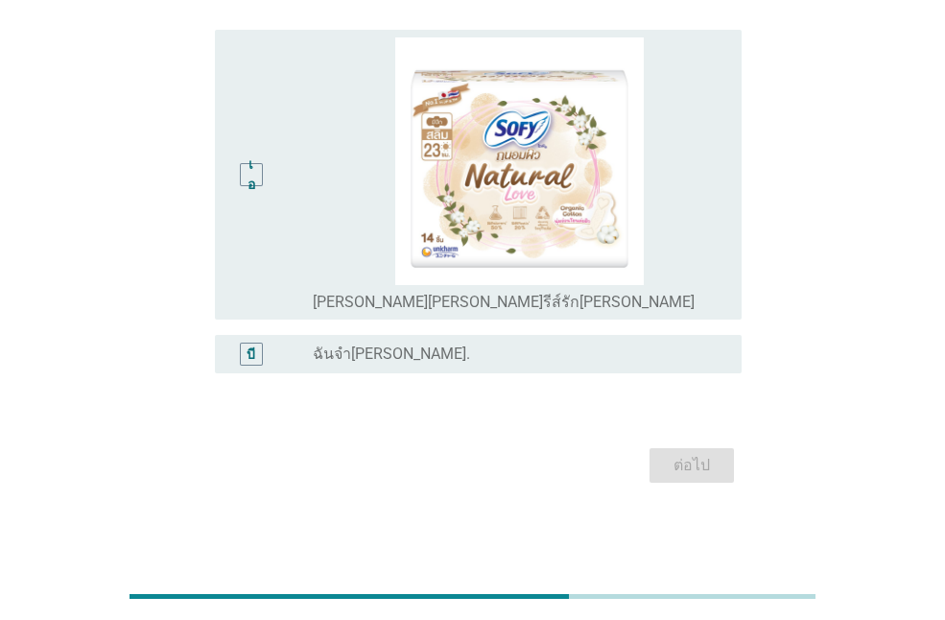
click at [359, 311] on font "[PERSON_NAME][PERSON_NAME]รีส์รัก[PERSON_NAME]" at bounding box center [504, 302] width 382 height 19
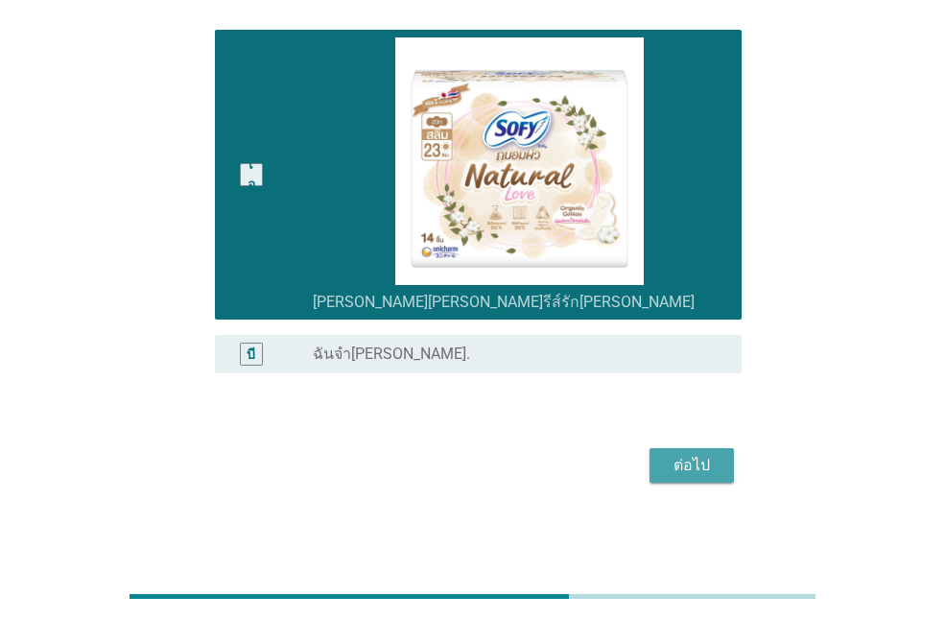
click at [681, 477] on button "ต่อไป" at bounding box center [692, 465] width 84 height 35
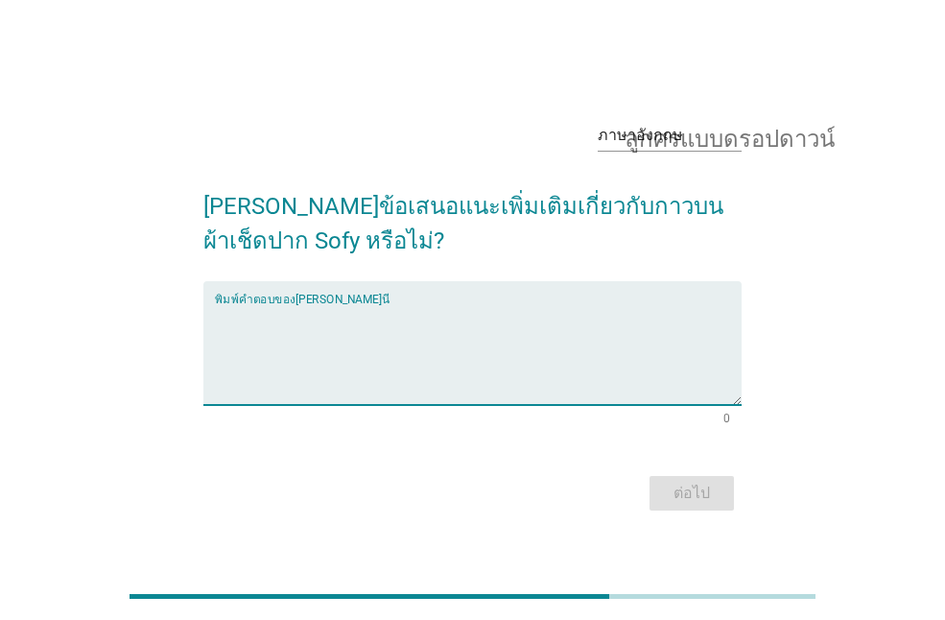
click at [355, 375] on textarea "พิมพ์คำตอบของคุณที่นี่" at bounding box center [478, 354] width 527 height 101
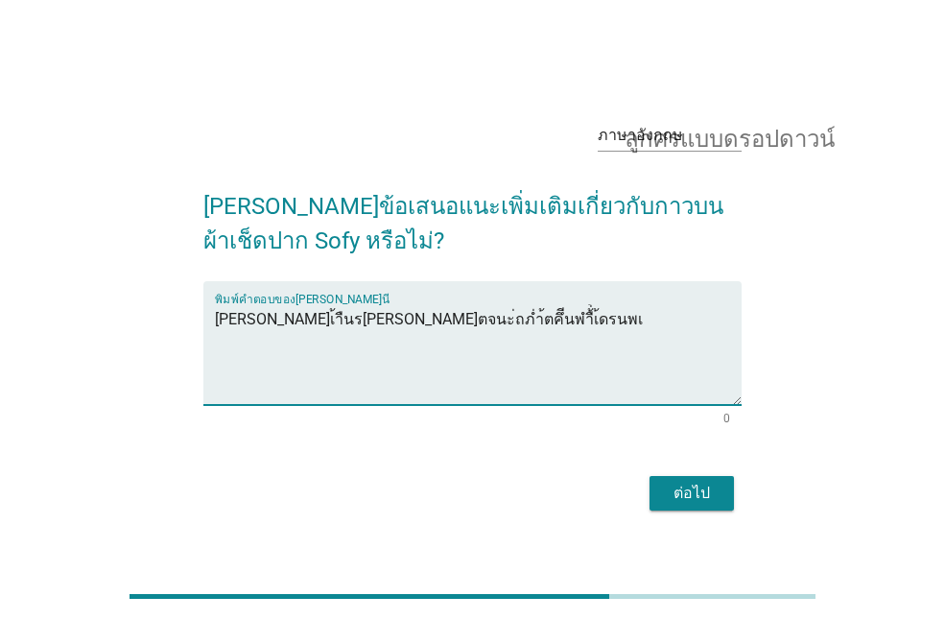
type textarea "[PERSON_NAME]เ้าืนร[PERSON_NAME]ตจนะ่ถภ่ำ้ตคึีนพำื้่้เ้ดรนพเ"
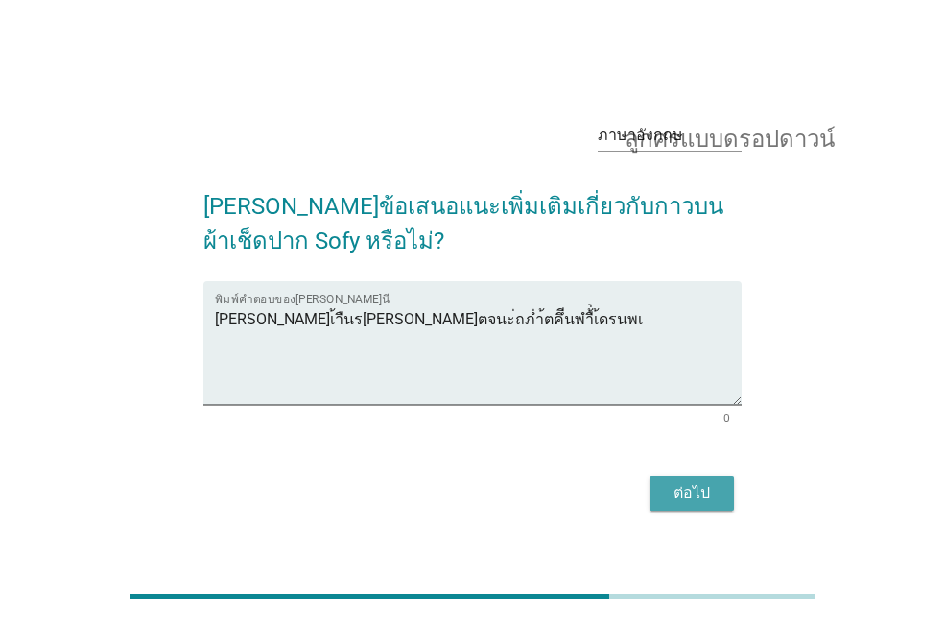
click at [693, 491] on font "ต่อไป" at bounding box center [692, 493] width 36 height 18
